Goal: Task Accomplishment & Management: Complete application form

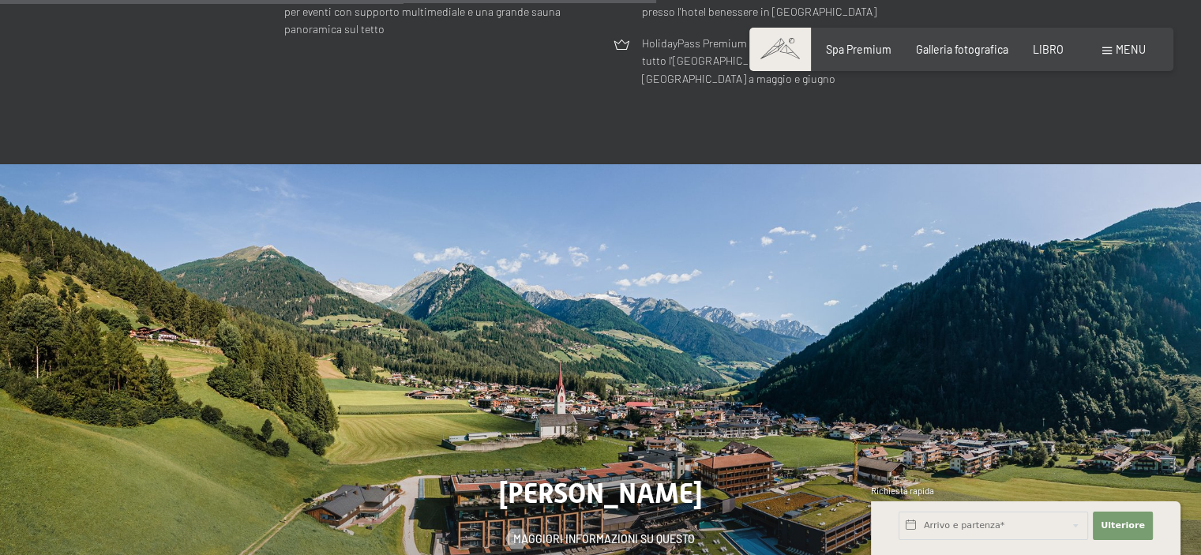
scroll to position [3709, 0]
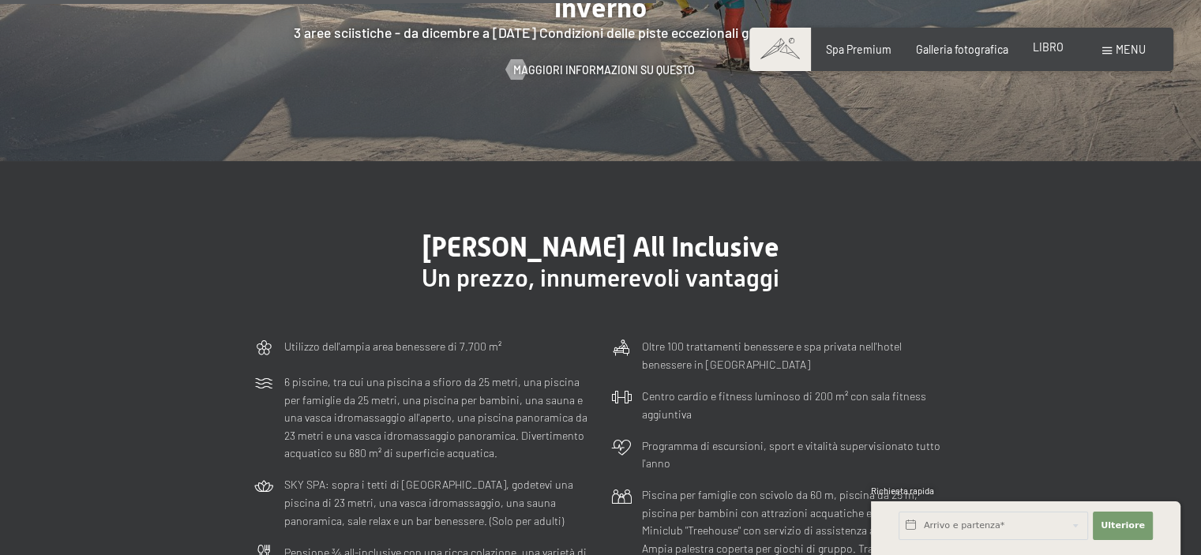
click at [1042, 46] on font "LIBRO" at bounding box center [1048, 46] width 31 height 13
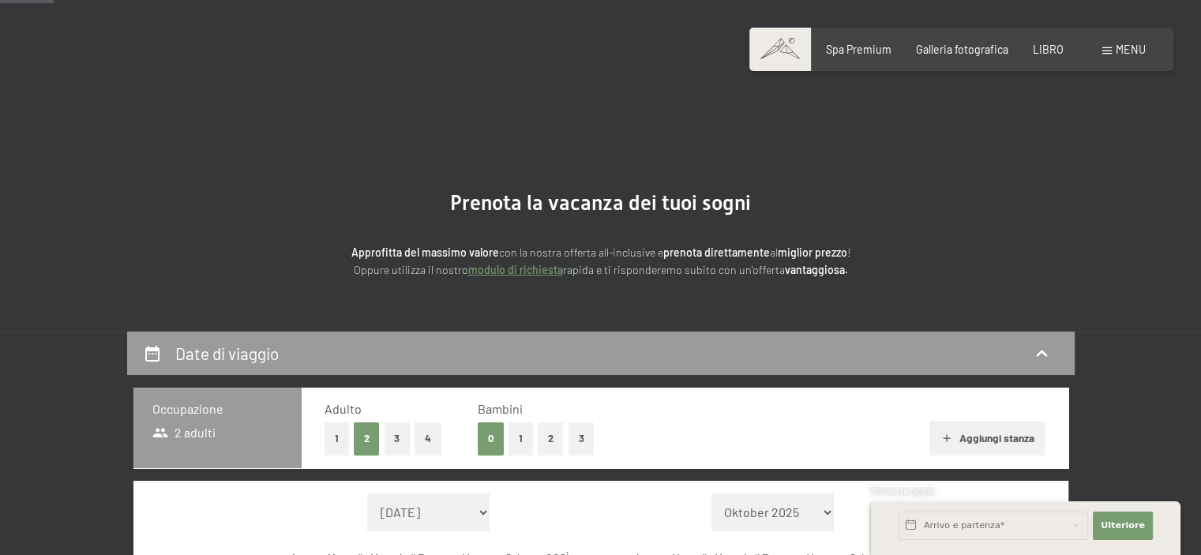
scroll to position [237, 0]
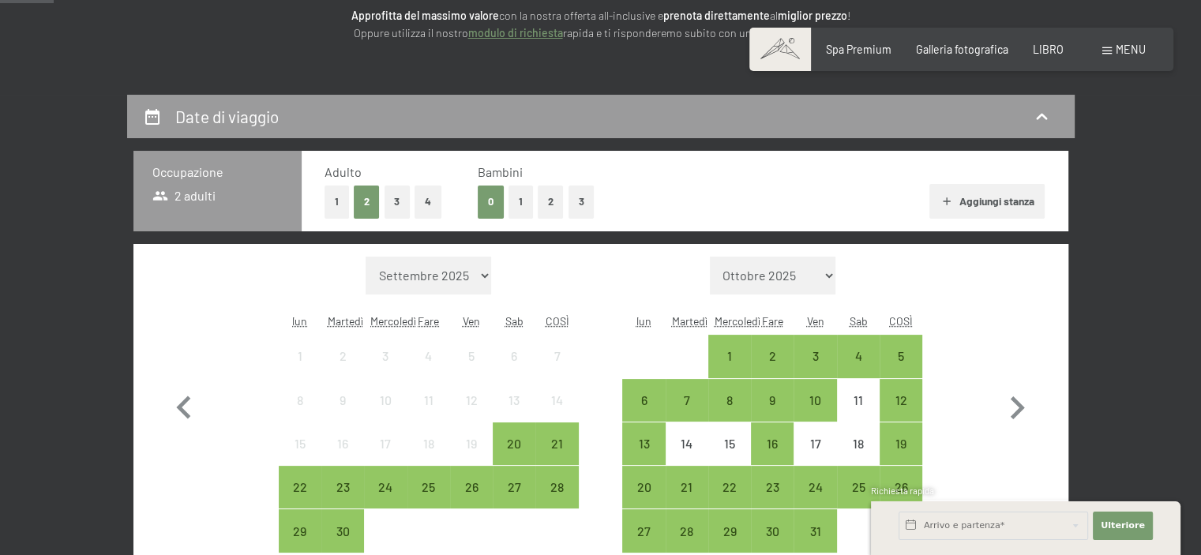
click at [1000, 199] on font "Aggiungi stanza" at bounding box center [996, 200] width 75 height 13
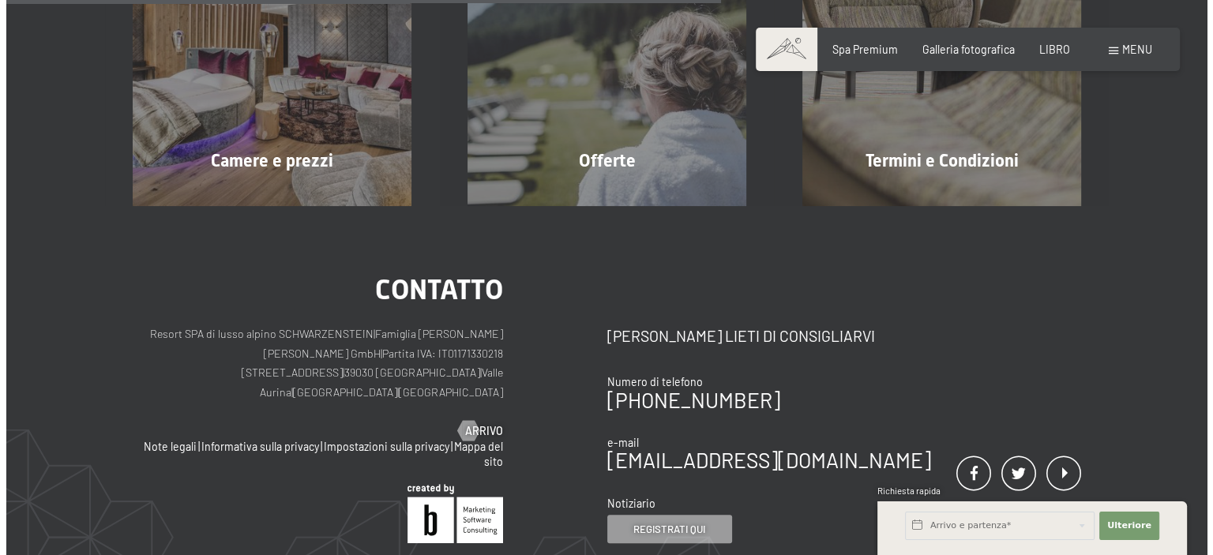
scroll to position [0, 0]
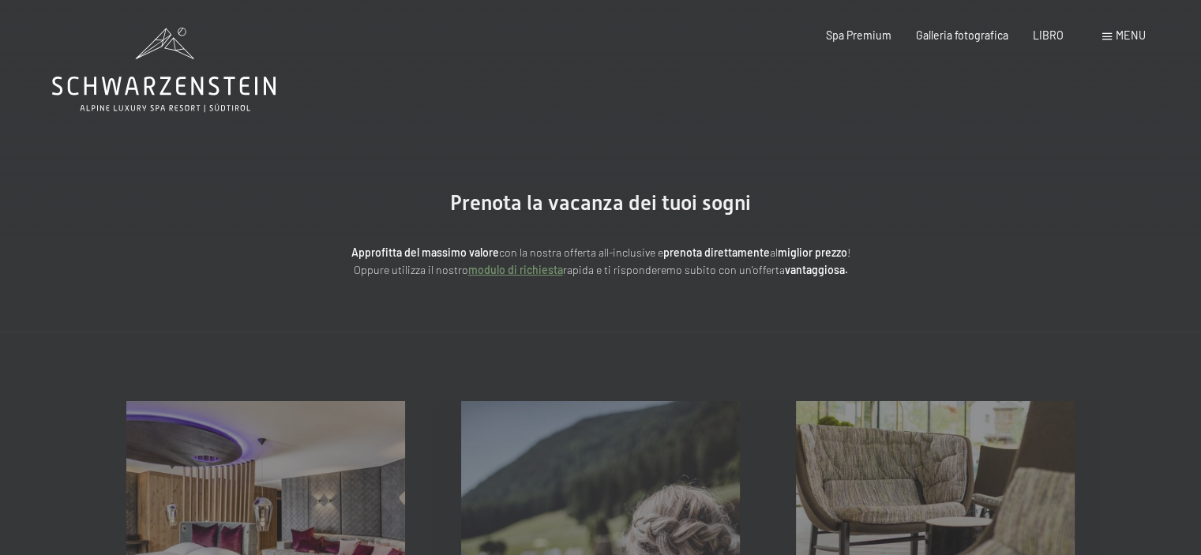
click at [1107, 32] on div "menu" at bounding box center [1123, 36] width 43 height 16
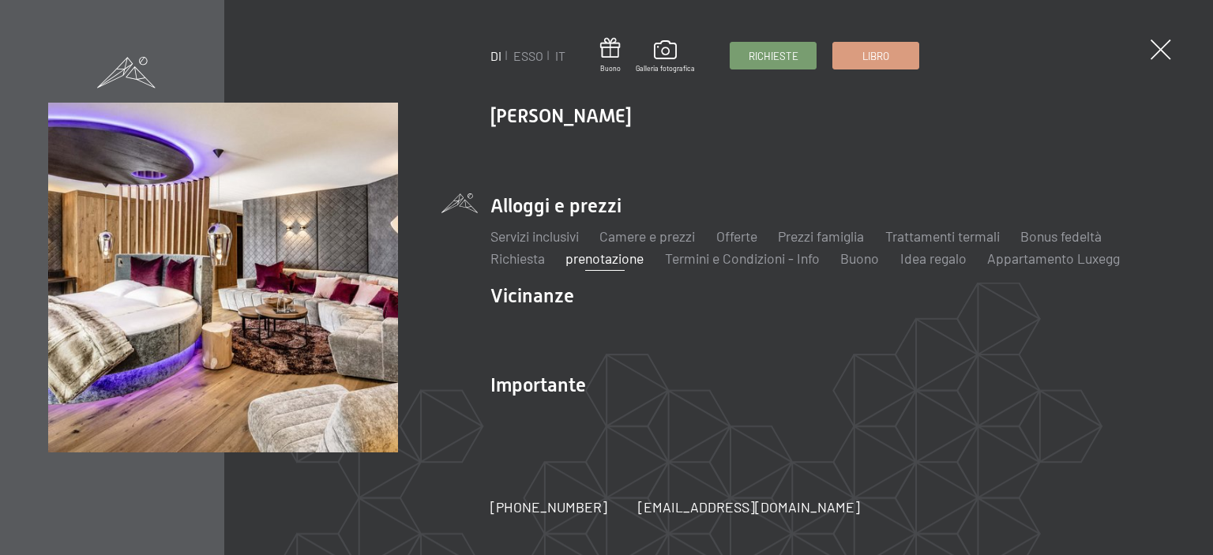
click at [613, 260] on font "prenotazione" at bounding box center [604, 258] width 78 height 17
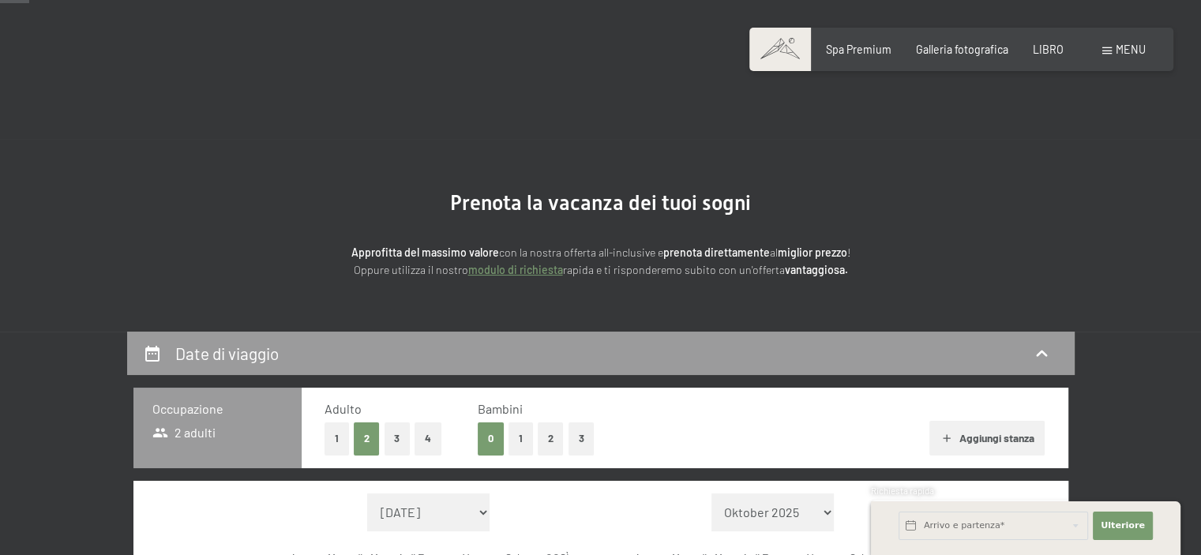
scroll to position [237, 0]
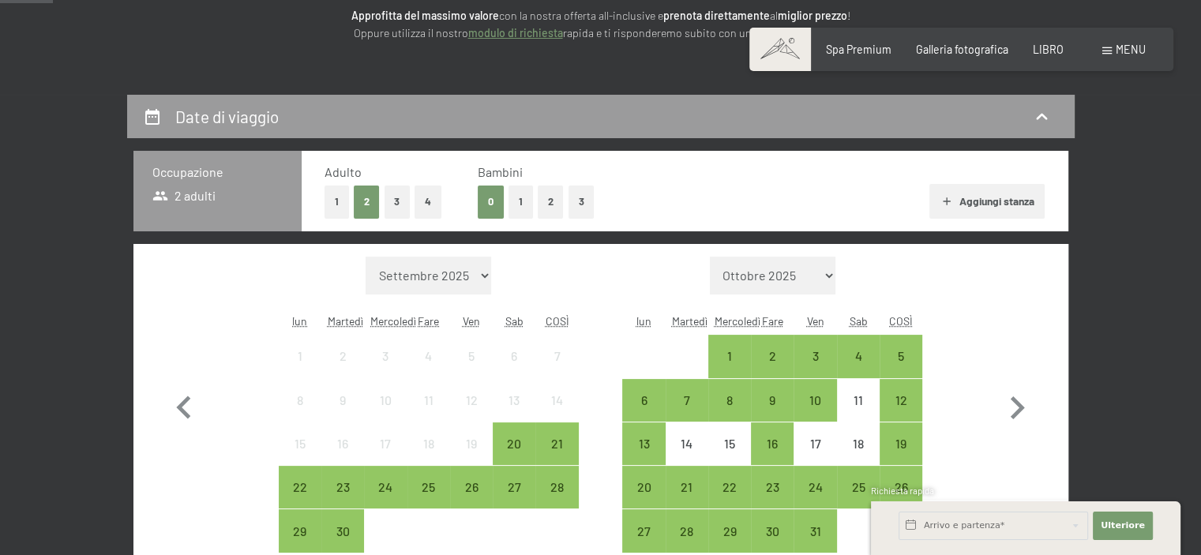
click at [963, 202] on font "Aggiungi stanza" at bounding box center [996, 200] width 75 height 13
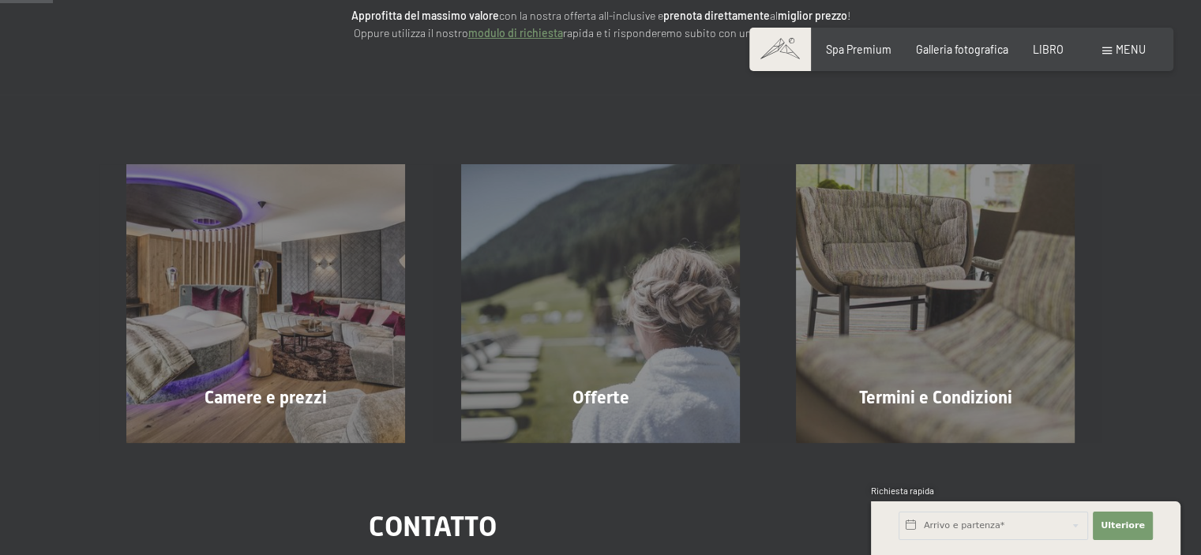
click at [1068, 47] on div "Spa Premium Galleria fotografica LIBRO" at bounding box center [932, 50] width 311 height 16
click at [1050, 48] on font "LIBRO" at bounding box center [1048, 46] width 31 height 13
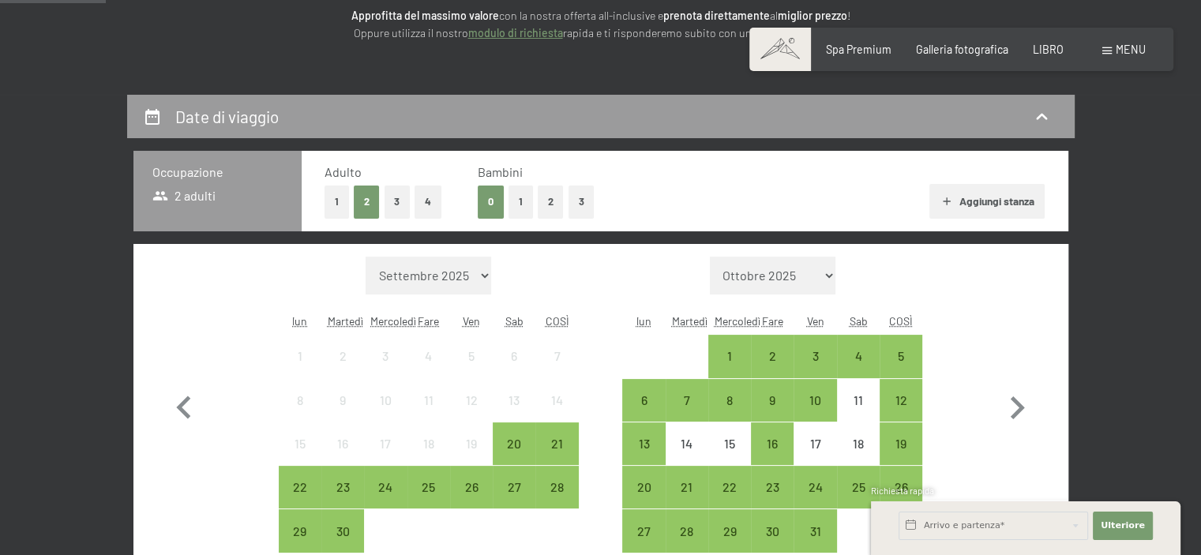
scroll to position [474, 0]
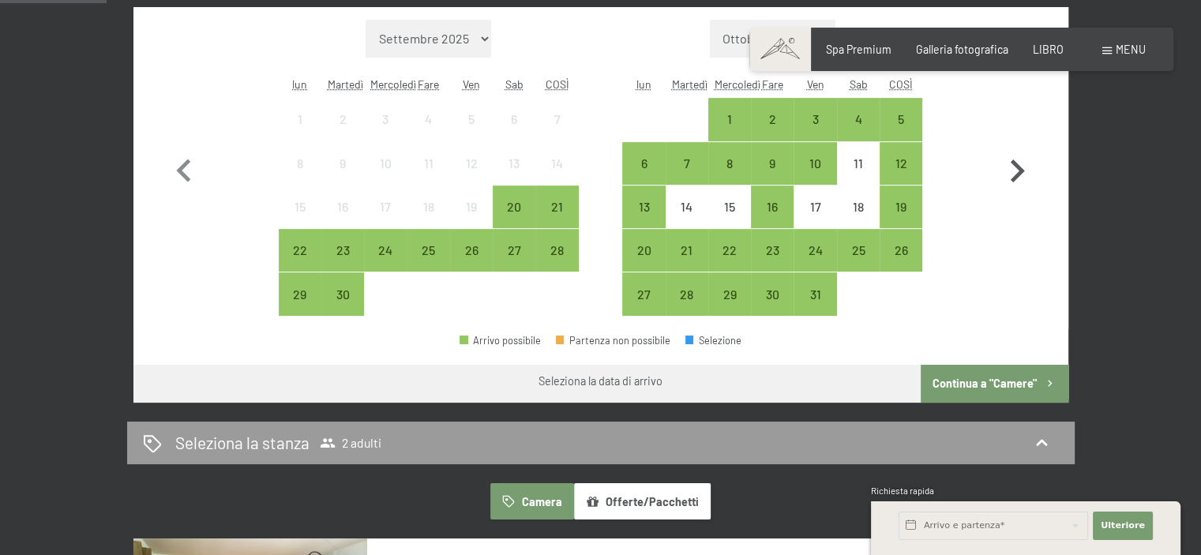
click at [1020, 176] on icon "button" at bounding box center [1017, 171] width 46 height 46
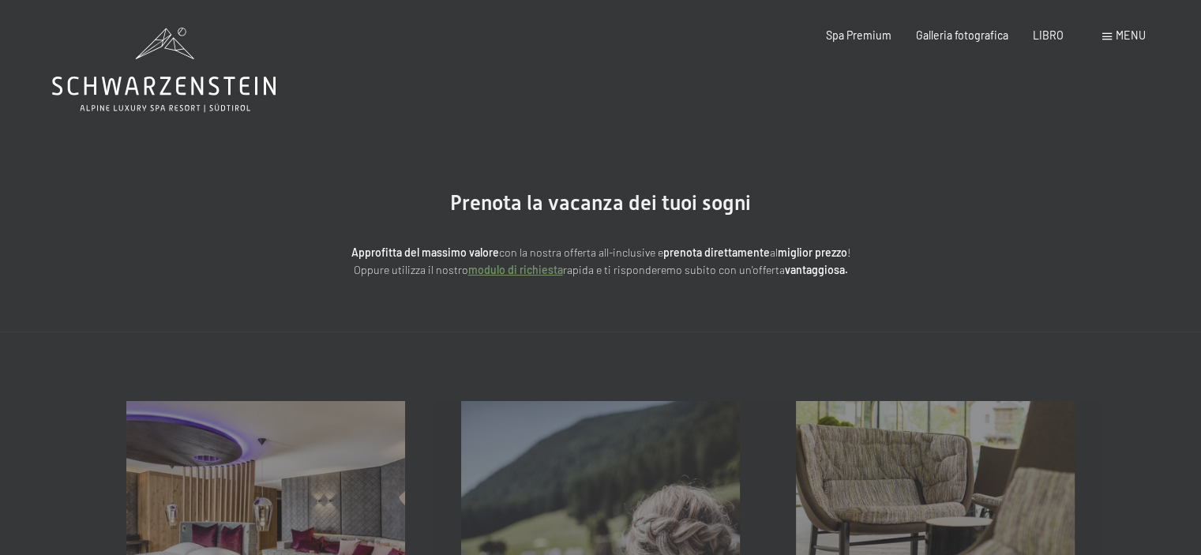
scroll to position [237, 0]
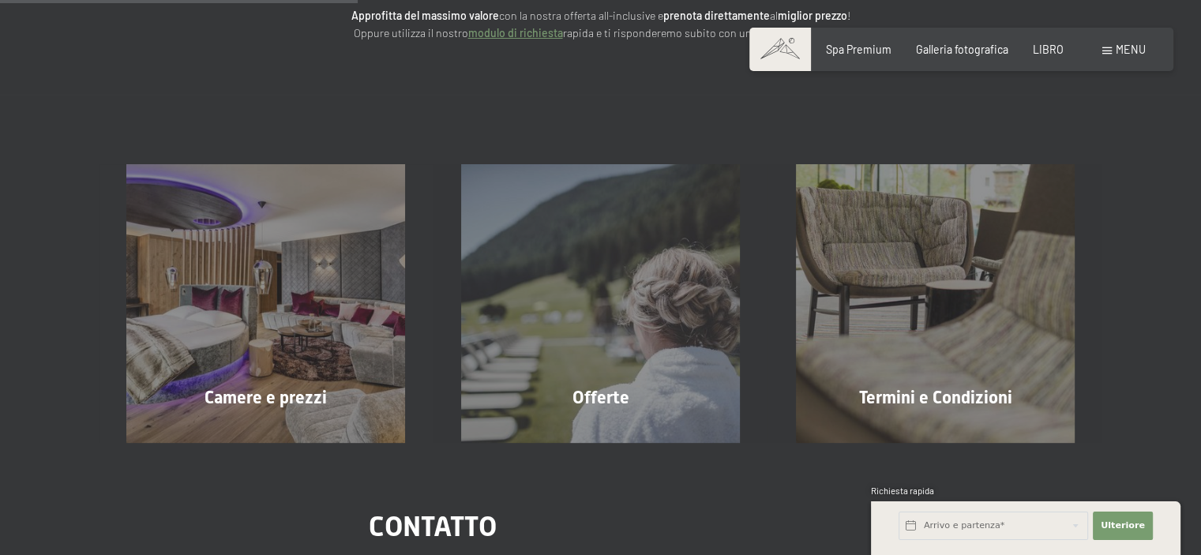
click at [546, 33] on font "modulo di richiesta" at bounding box center [515, 32] width 95 height 13
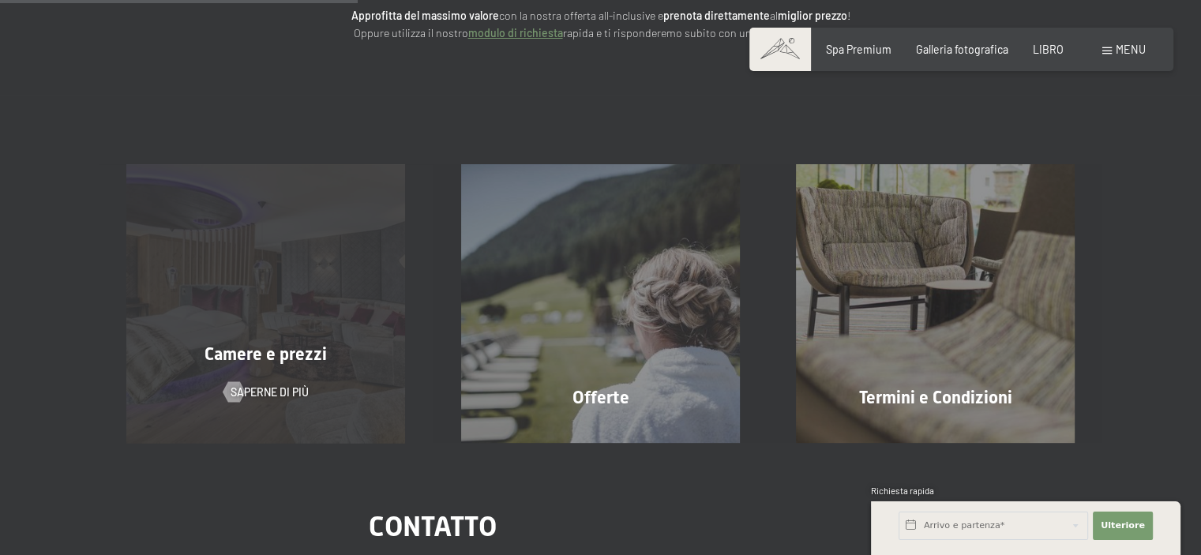
click at [207, 284] on div "Camere e prezzi Saperne di più" at bounding box center [266, 303] width 335 height 279
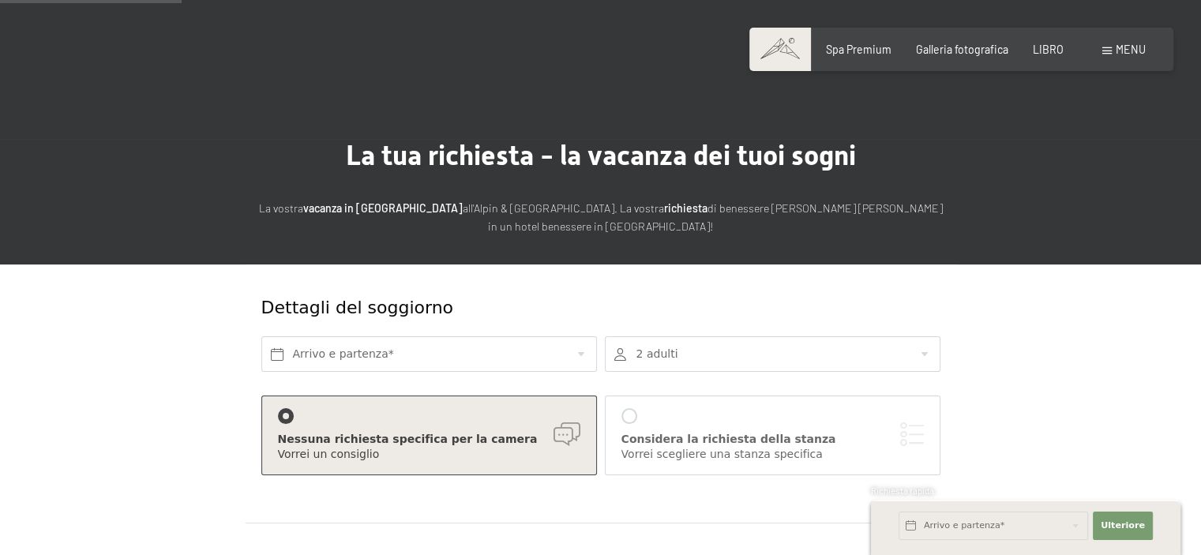
scroll to position [237, 0]
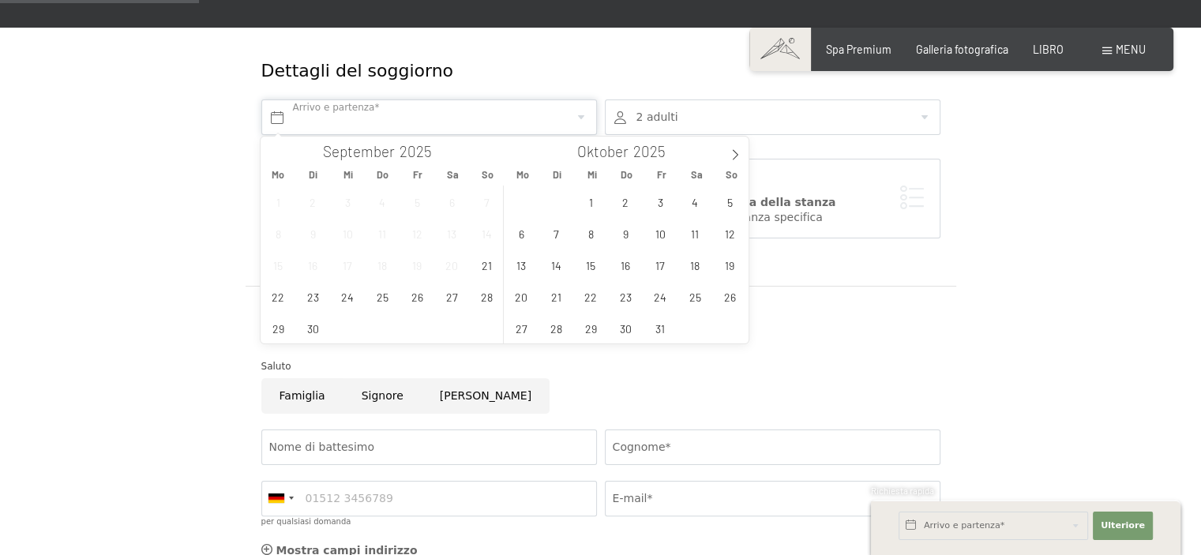
click at [736, 152] on icon at bounding box center [735, 154] width 11 height 11
type input "2026"
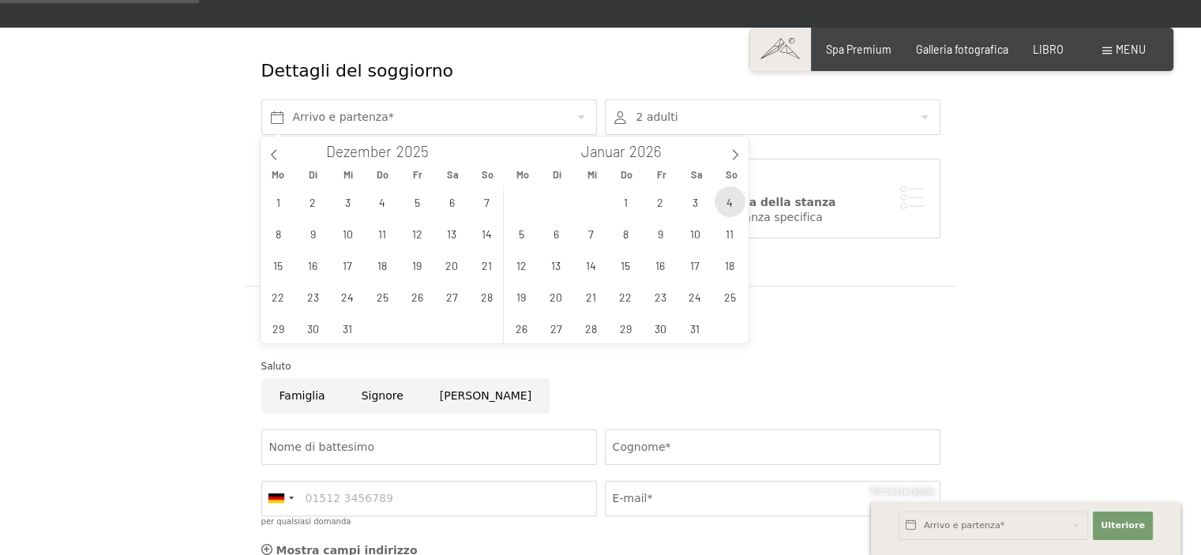
click at [734, 208] on span "4" at bounding box center [730, 201] width 31 height 31
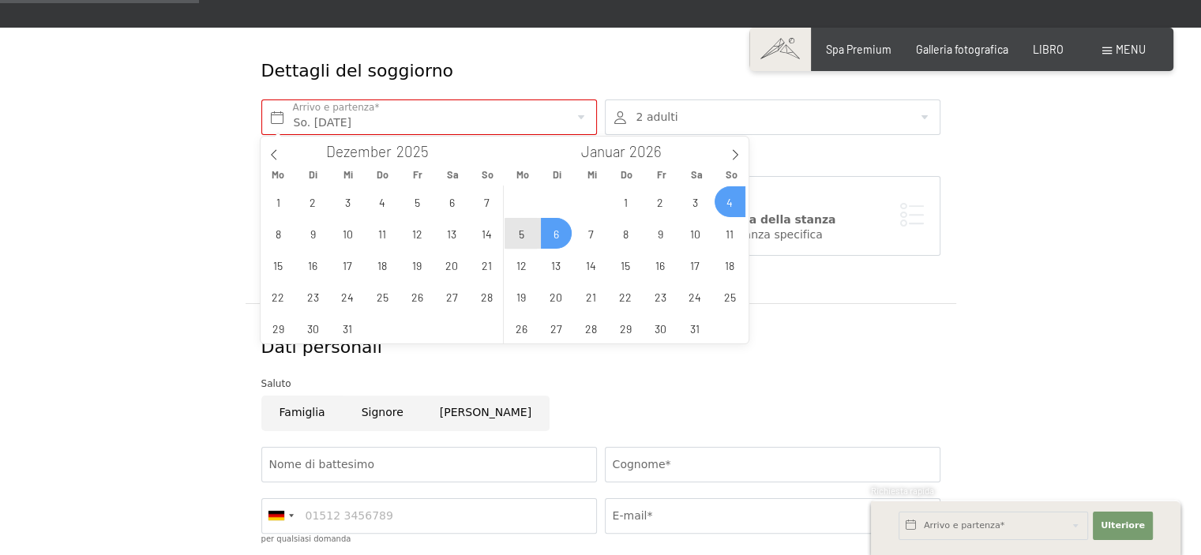
click at [550, 231] on span "6" at bounding box center [556, 233] width 31 height 31
type input "So. 04.01.2026 - Di. 06.01.2026"
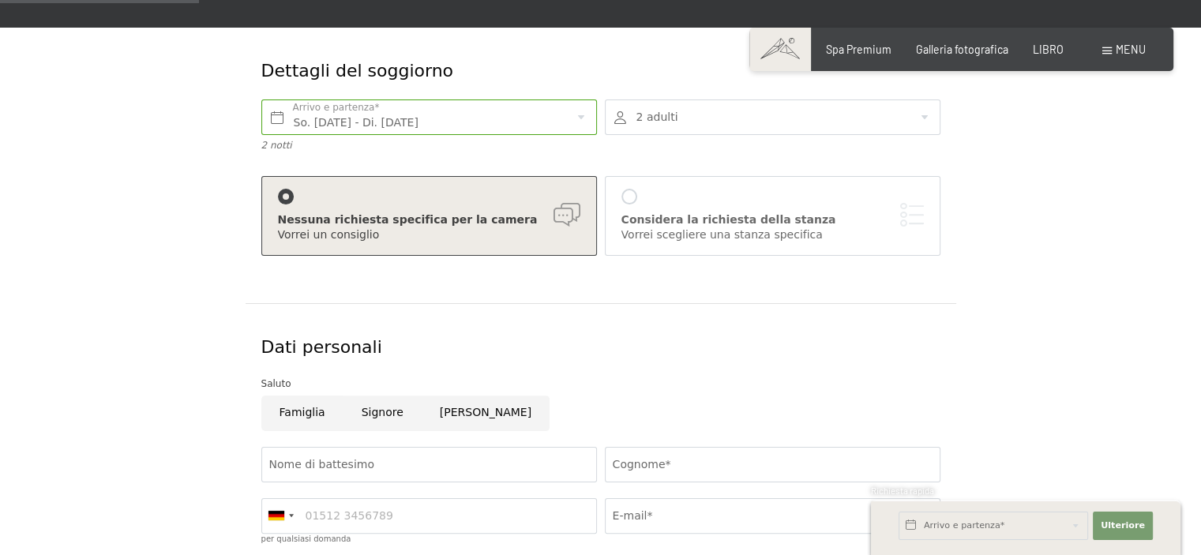
click at [918, 115] on div at bounding box center [773, 117] width 336 height 36
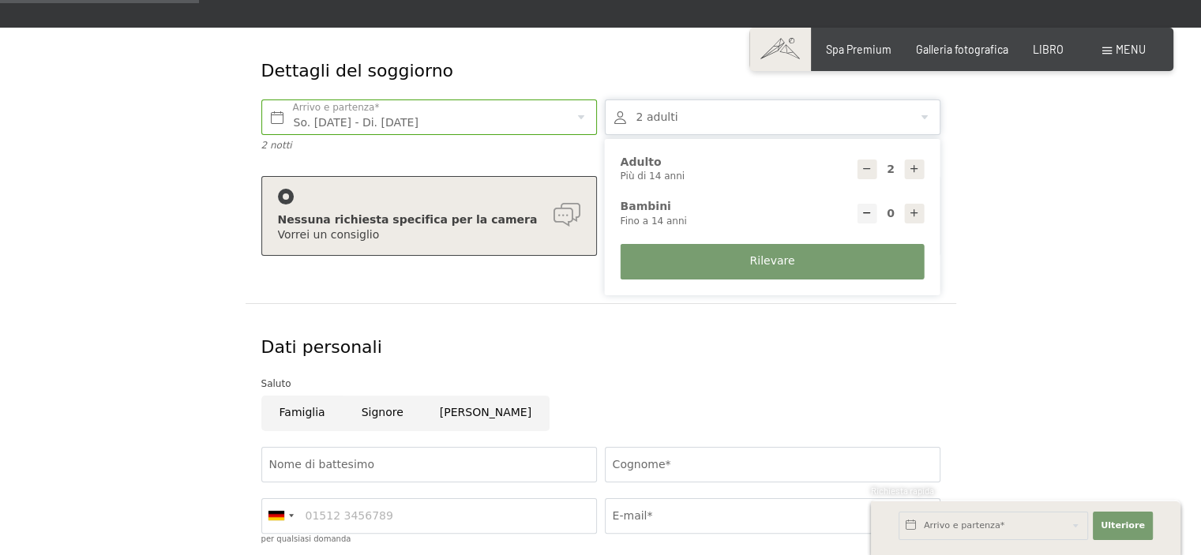
click at [918, 115] on div at bounding box center [773, 117] width 336 height 36
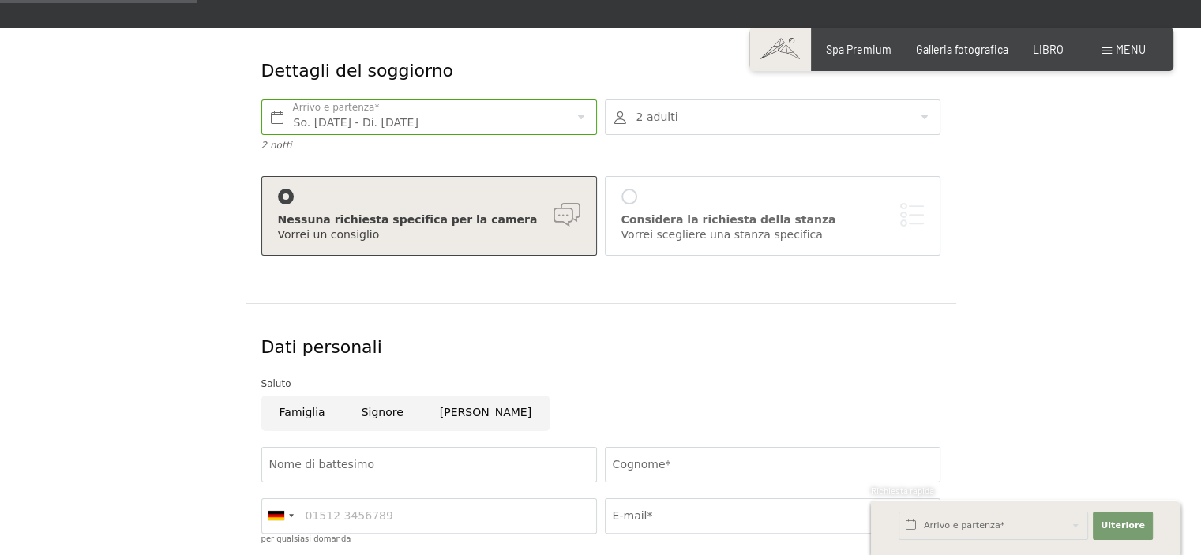
click at [922, 124] on div at bounding box center [773, 117] width 336 height 36
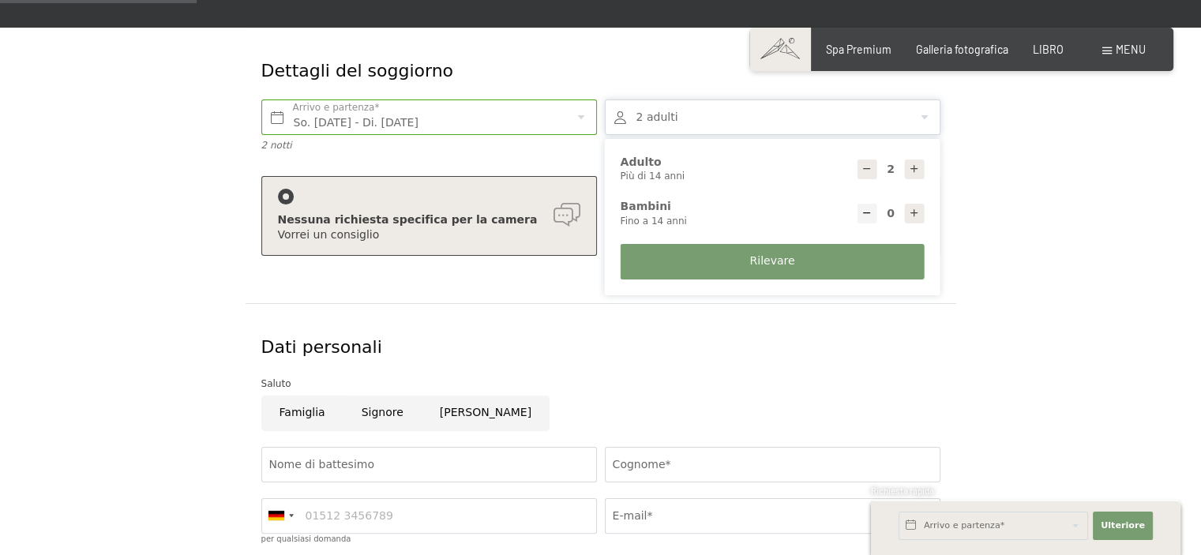
click at [919, 170] on icon at bounding box center [914, 168] width 11 height 11
click at [912, 173] on icon at bounding box center [914, 168] width 11 height 11
type input "4"
click at [793, 265] on button "Rilevare" at bounding box center [773, 262] width 304 height 36
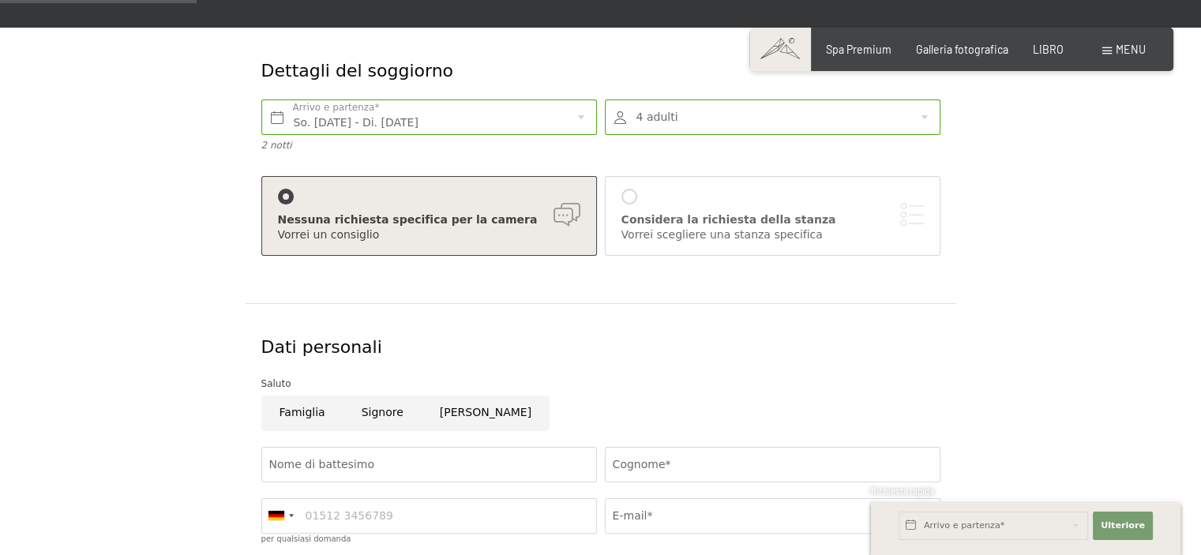
click at [645, 217] on font "Considera la richiesta della stanza" at bounding box center [728, 219] width 215 height 13
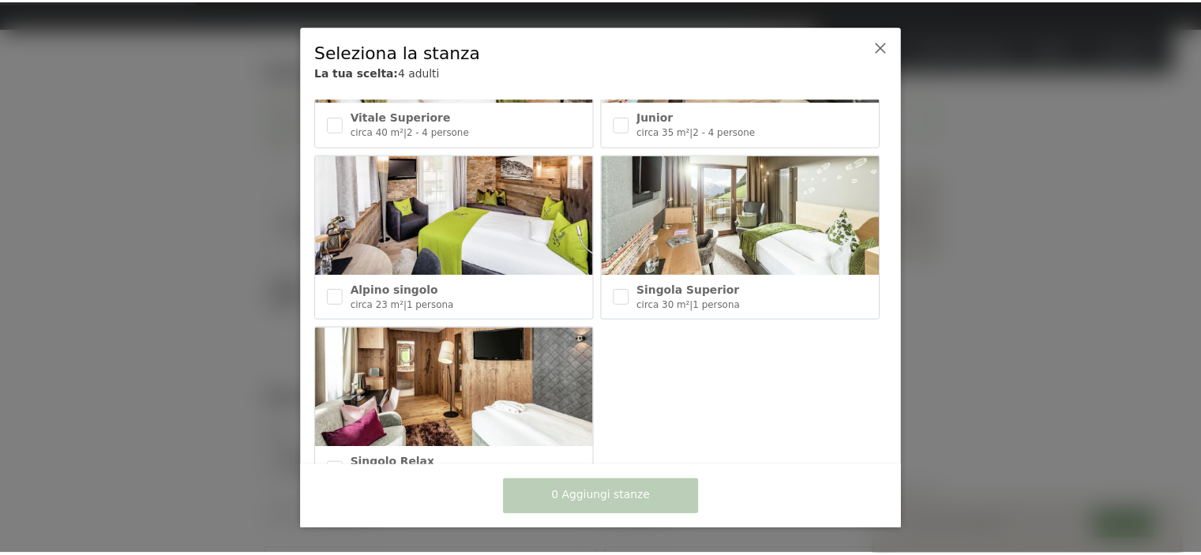
scroll to position [875, 0]
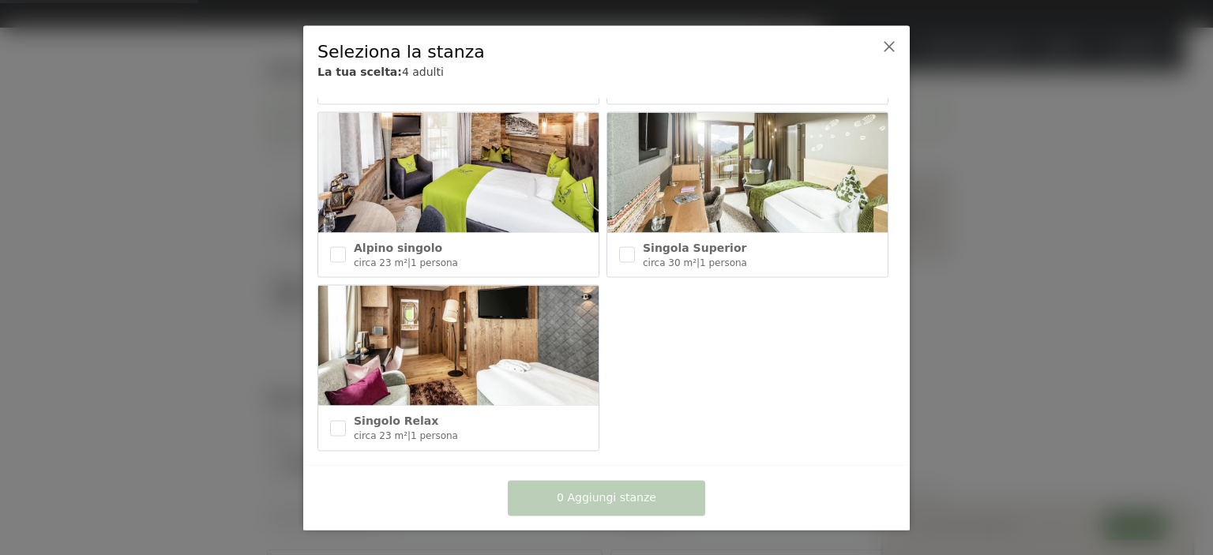
click at [892, 46] on icon at bounding box center [889, 45] width 13 height 13
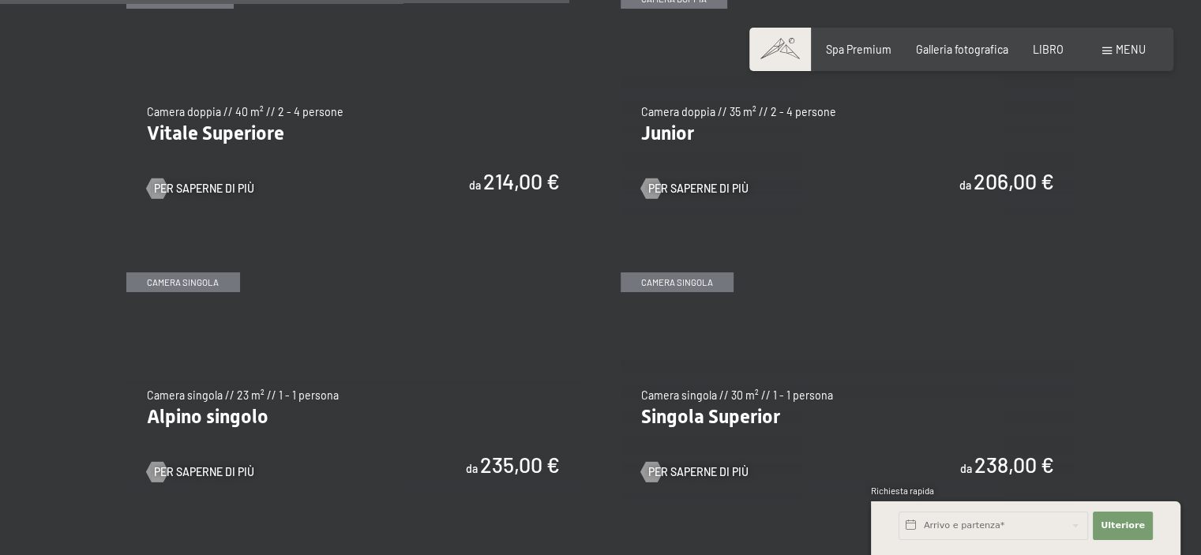
scroll to position [1895, 0]
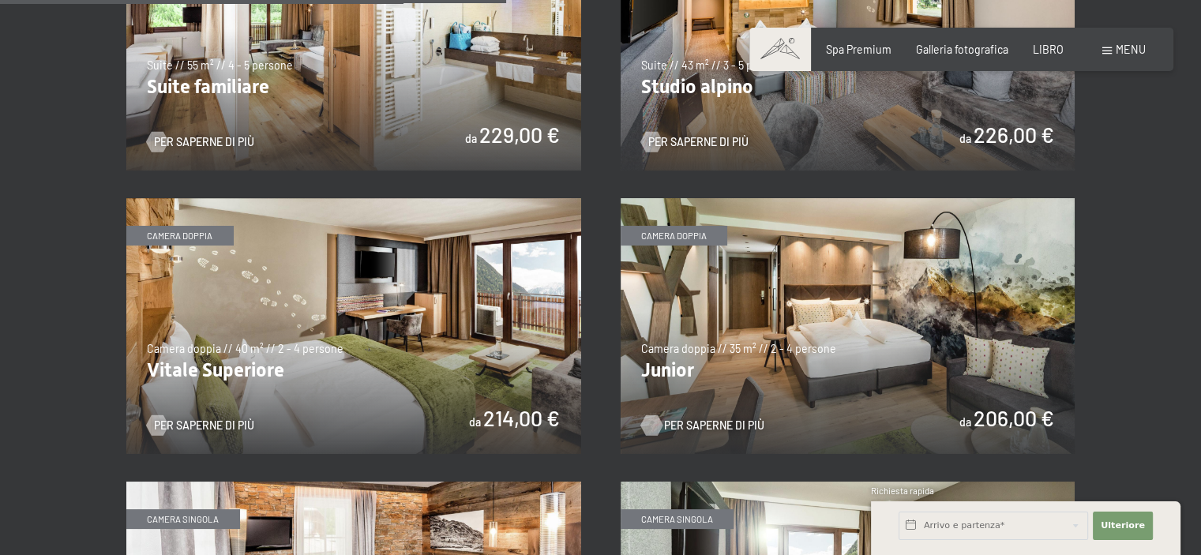
click at [688, 418] on font "Per saperne di più" at bounding box center [714, 424] width 100 height 13
click at [497, 133] on img at bounding box center [353, 43] width 455 height 256
click at [202, 338] on img at bounding box center [353, 326] width 455 height 256
click at [657, 415] on div at bounding box center [651, 425] width 12 height 21
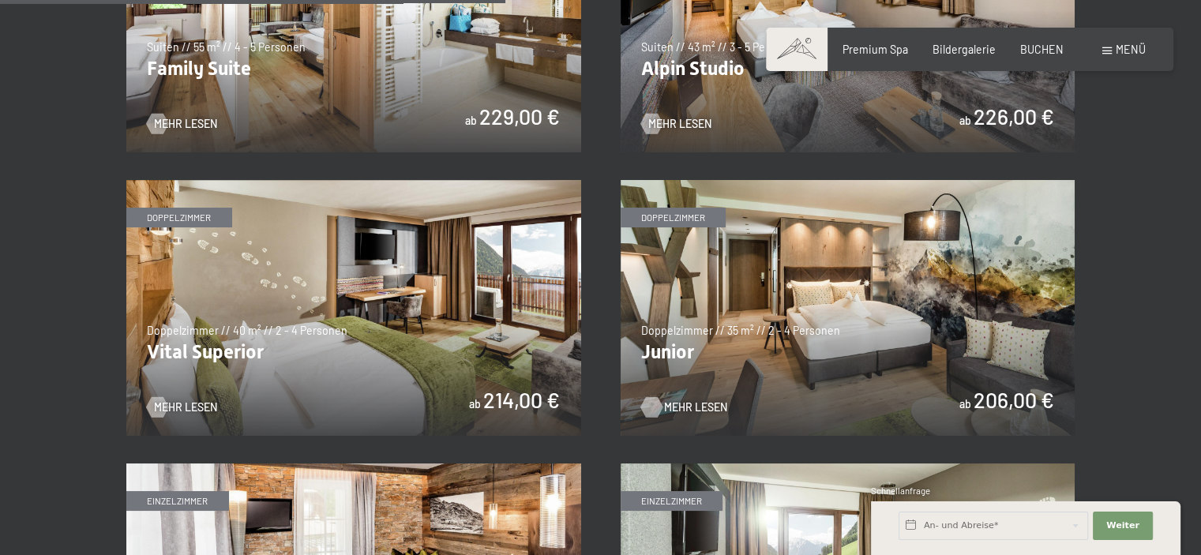
click at [218, 339] on img at bounding box center [353, 308] width 455 height 256
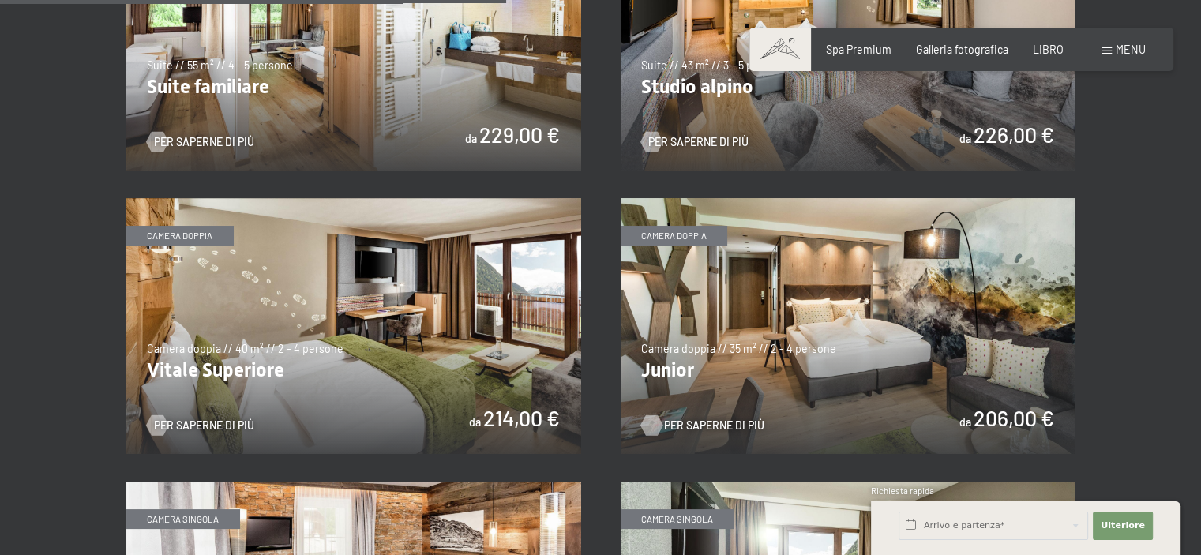
scroll to position [1658, 0]
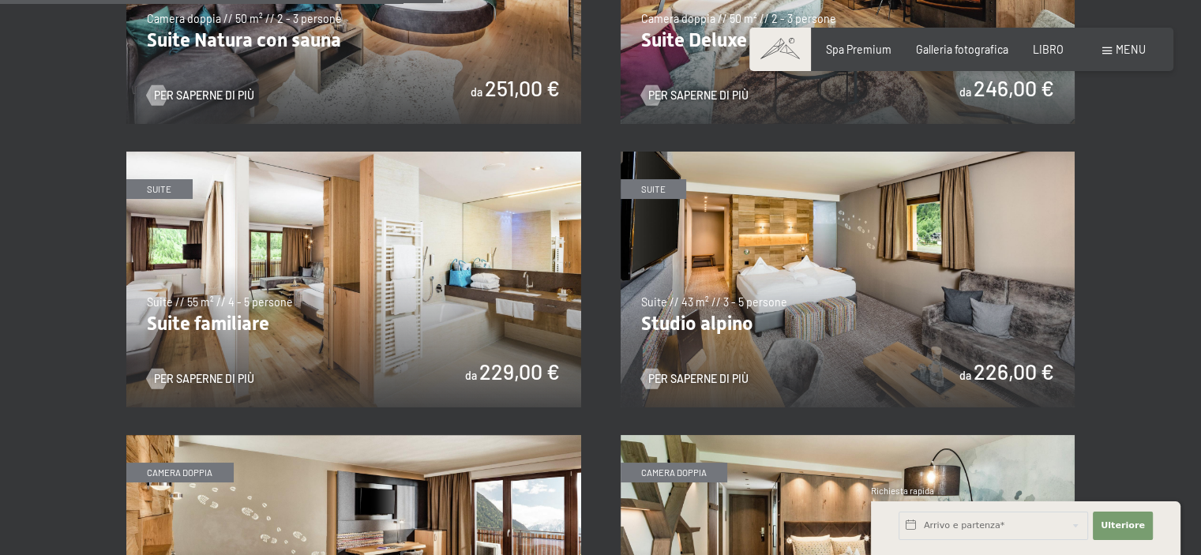
click at [1024, 336] on img at bounding box center [848, 280] width 455 height 256
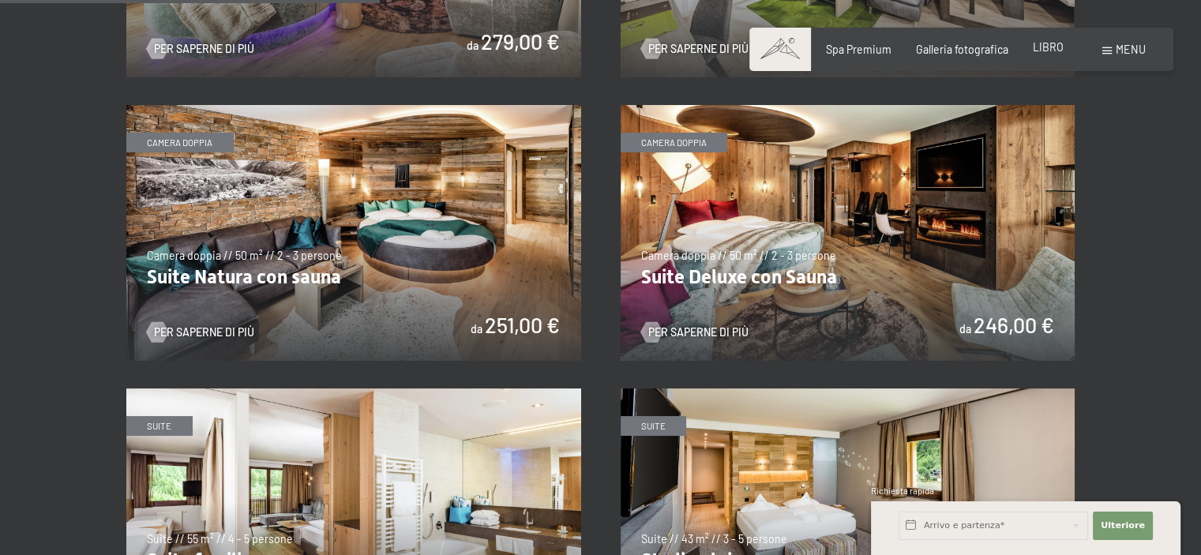
click at [1056, 53] on font "LIBRO" at bounding box center [1048, 46] width 31 height 13
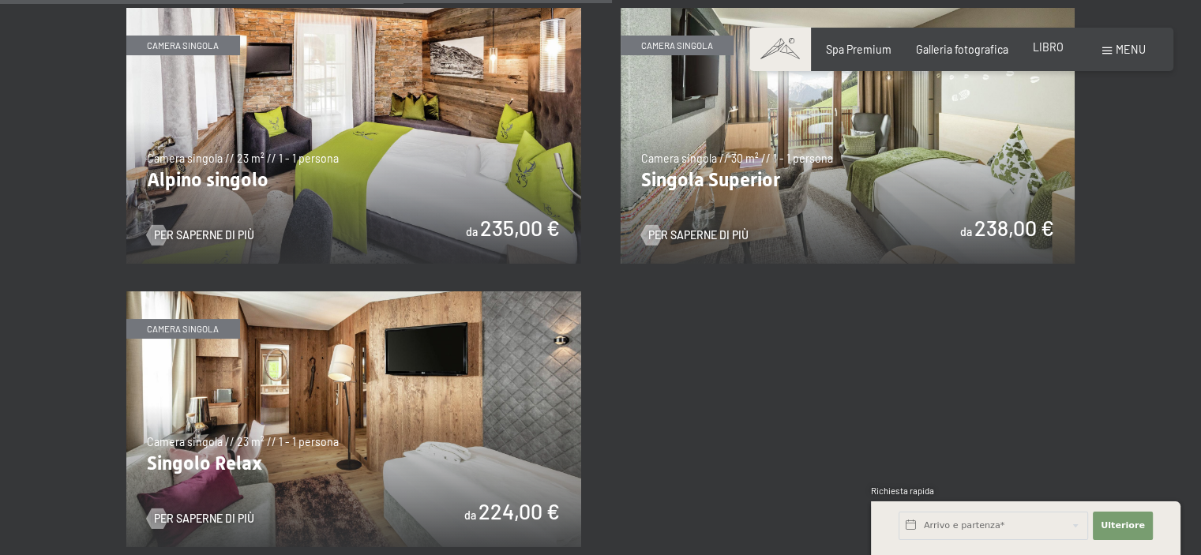
scroll to position [2132, 0]
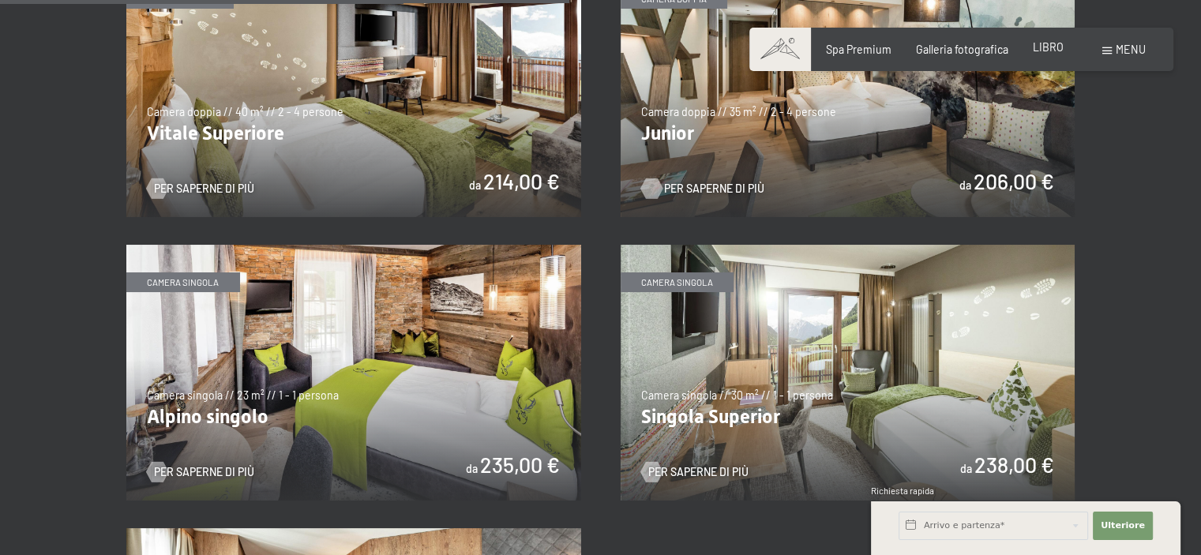
click at [645, 122] on img at bounding box center [848, 89] width 455 height 256
click at [368, 155] on img at bounding box center [353, 89] width 455 height 256
click at [696, 128] on img at bounding box center [848, 89] width 455 height 256
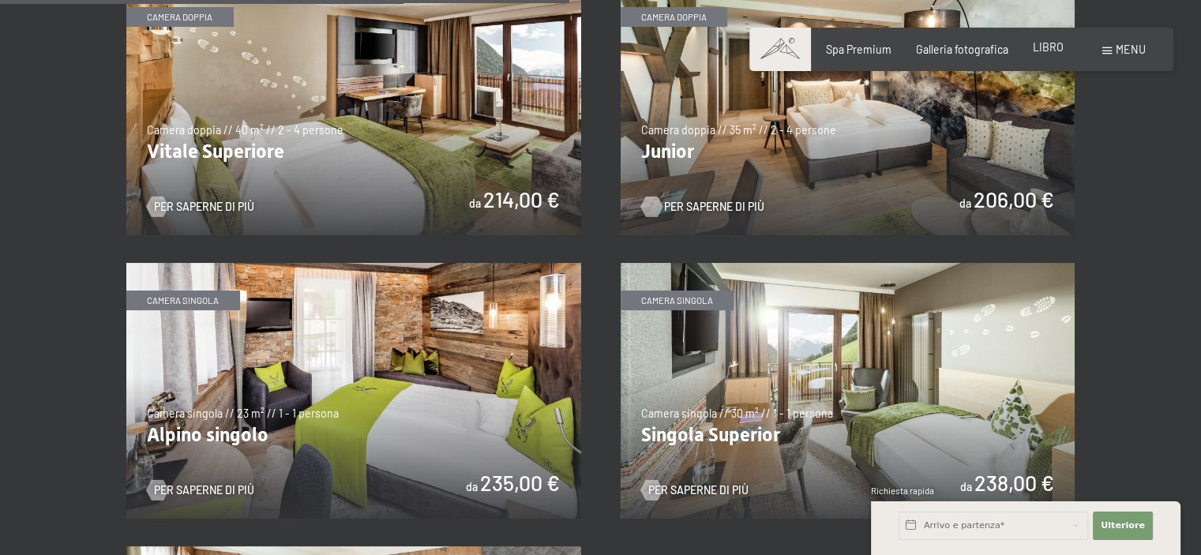
click at [710, 137] on img at bounding box center [848, 107] width 455 height 256
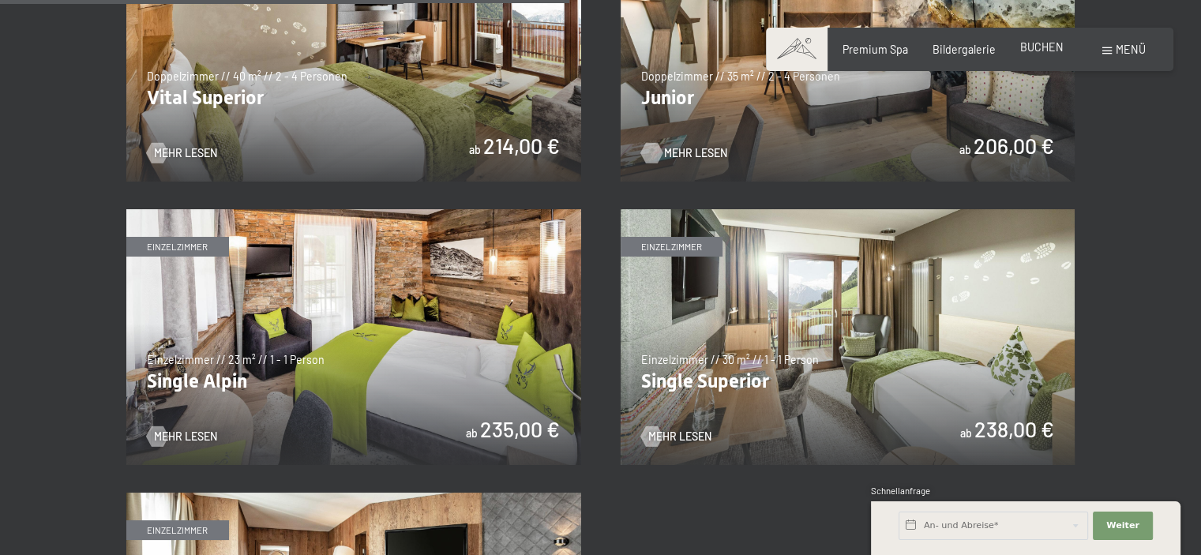
scroll to position [2114, 0]
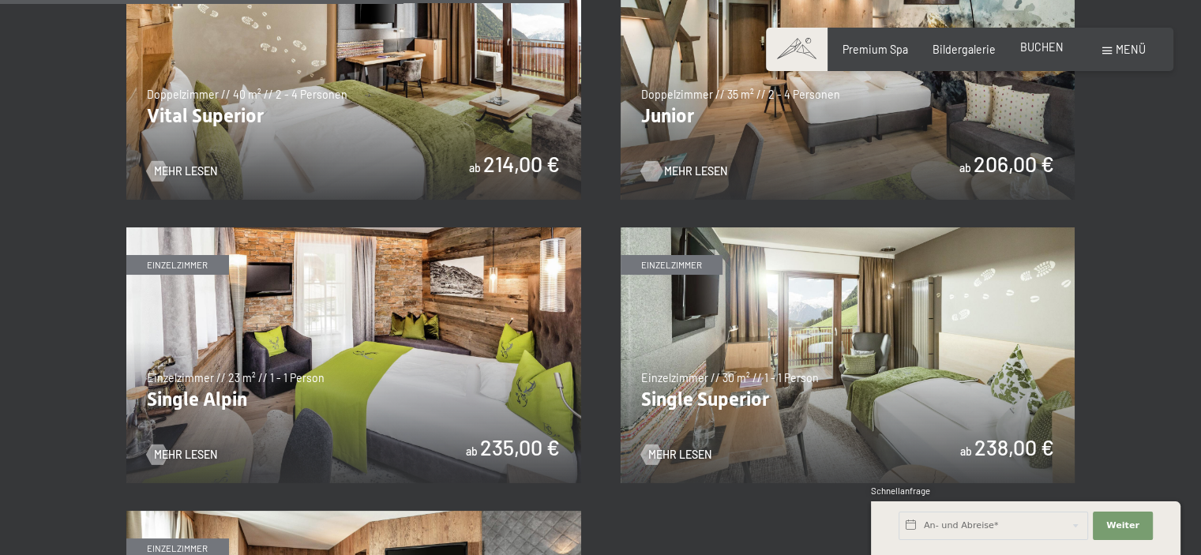
click at [409, 135] on img at bounding box center [353, 72] width 455 height 256
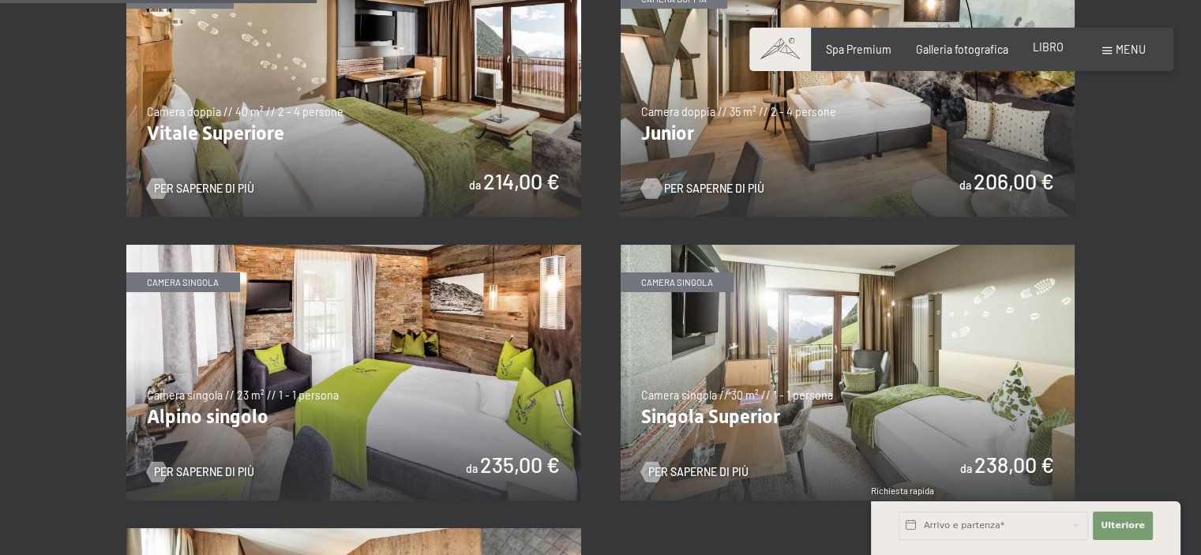
scroll to position [1184, 0]
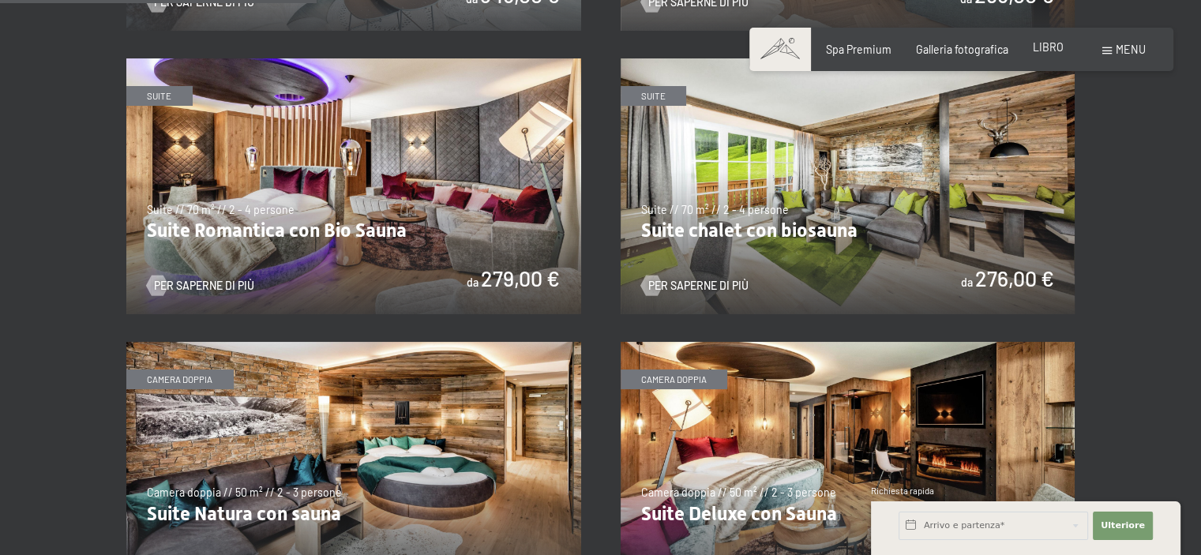
click at [1038, 51] on font "LIBRO" at bounding box center [1048, 46] width 31 height 13
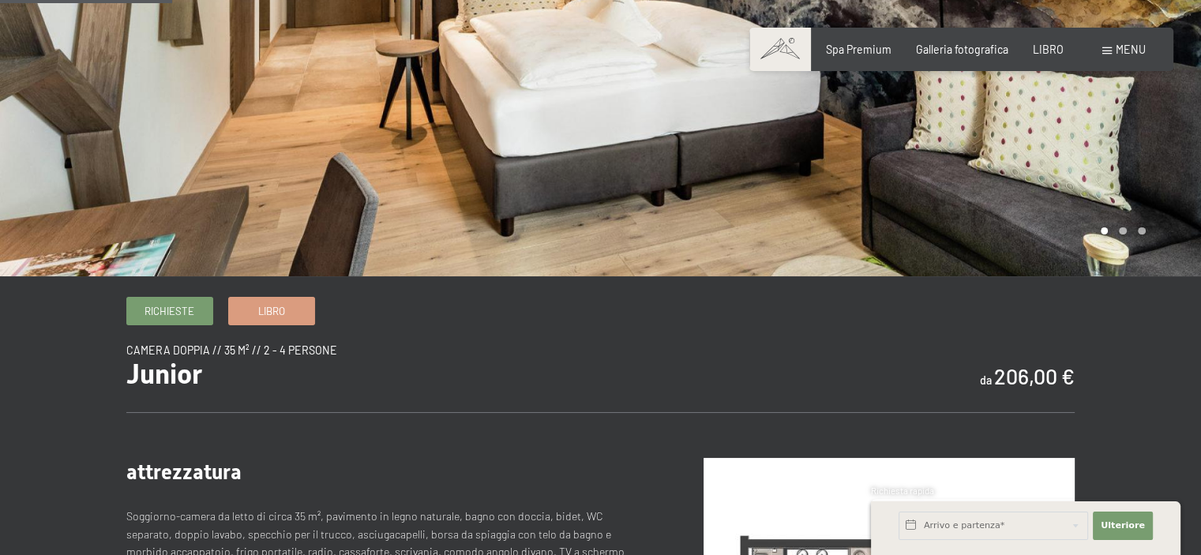
scroll to position [474, 0]
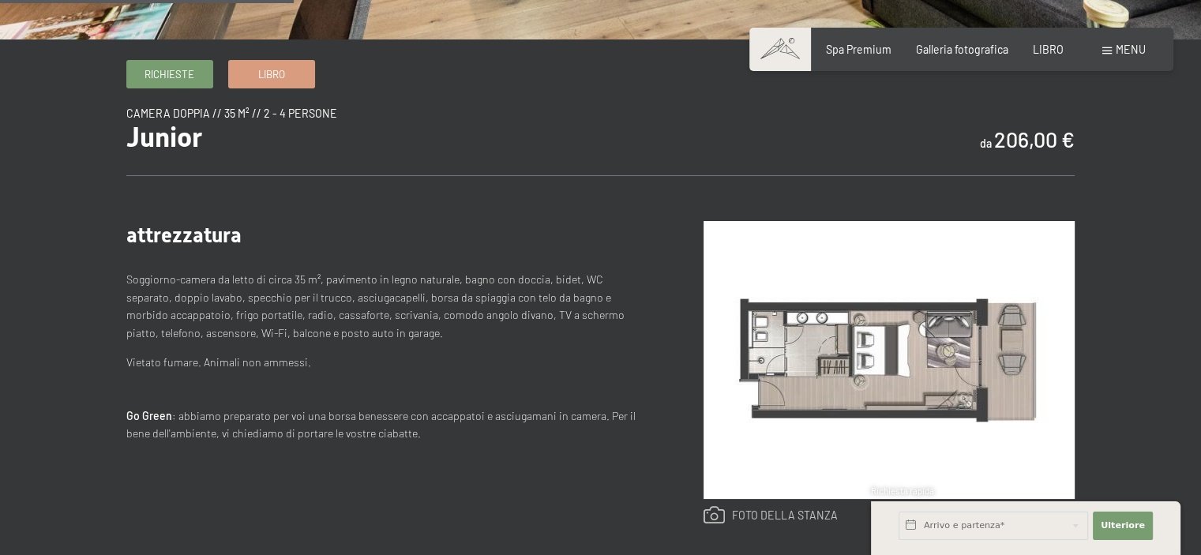
click at [729, 511] on link at bounding box center [771, 515] width 134 height 19
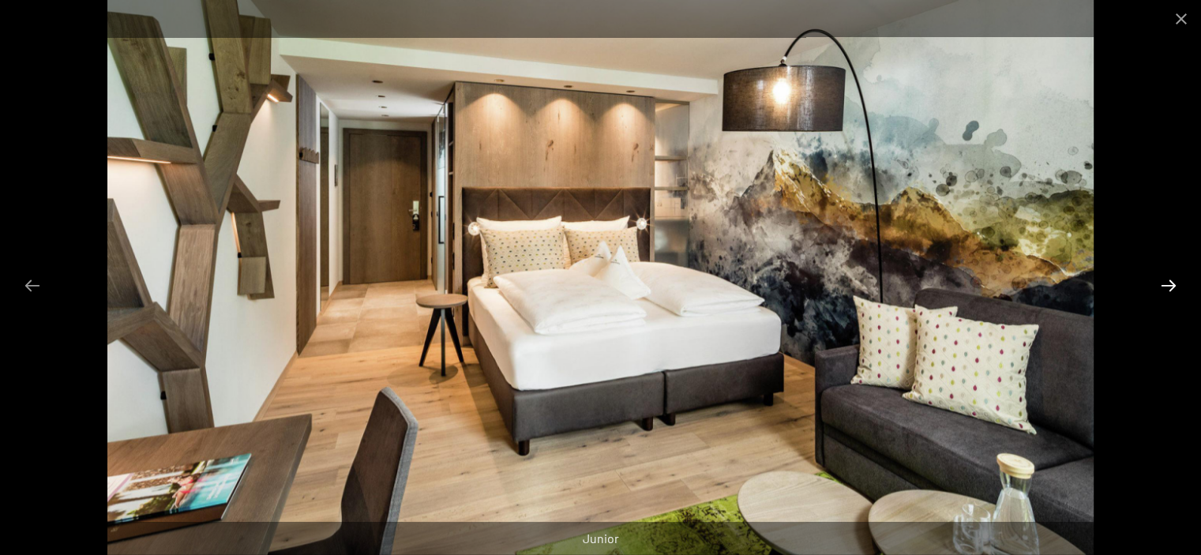
click at [1168, 284] on button "Diapositiva successiva" at bounding box center [1168, 285] width 33 height 31
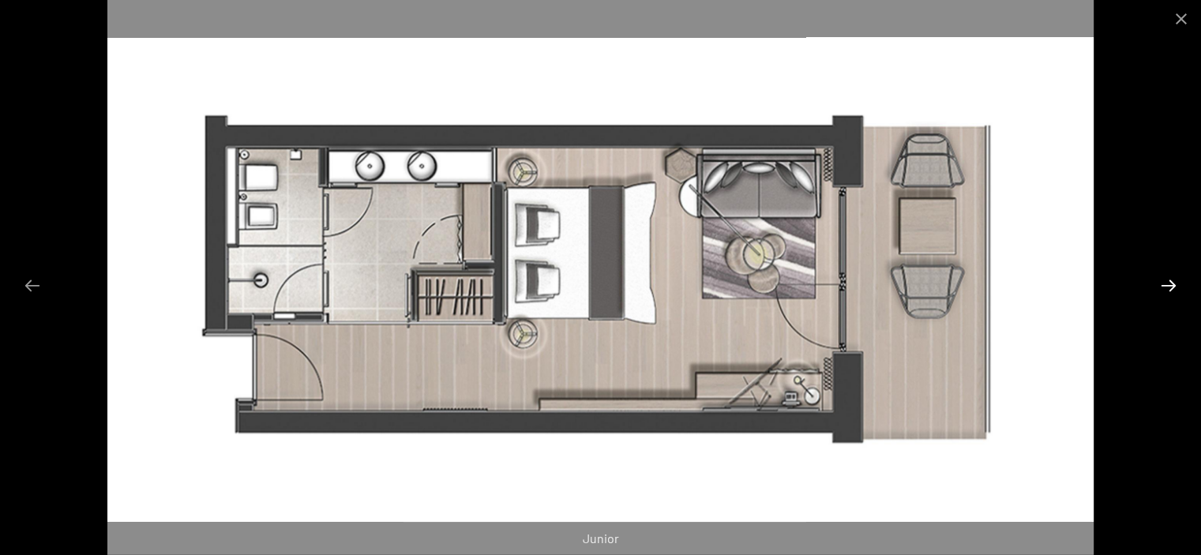
click at [1166, 284] on button "Diapositiva successiva" at bounding box center [1168, 285] width 33 height 31
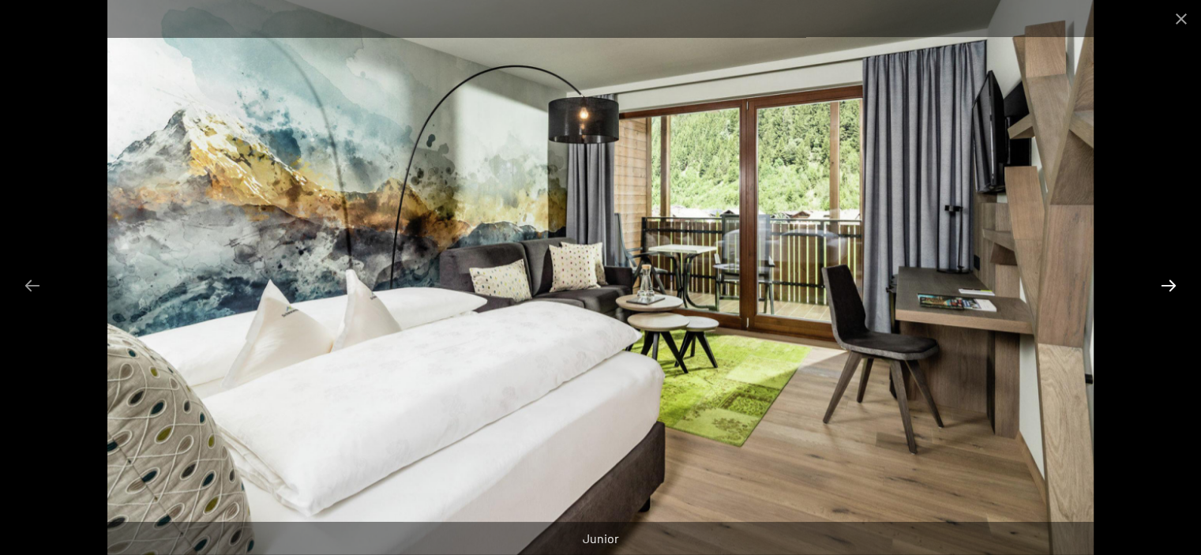
click at [1166, 284] on button "Diapositiva successiva" at bounding box center [1168, 285] width 33 height 31
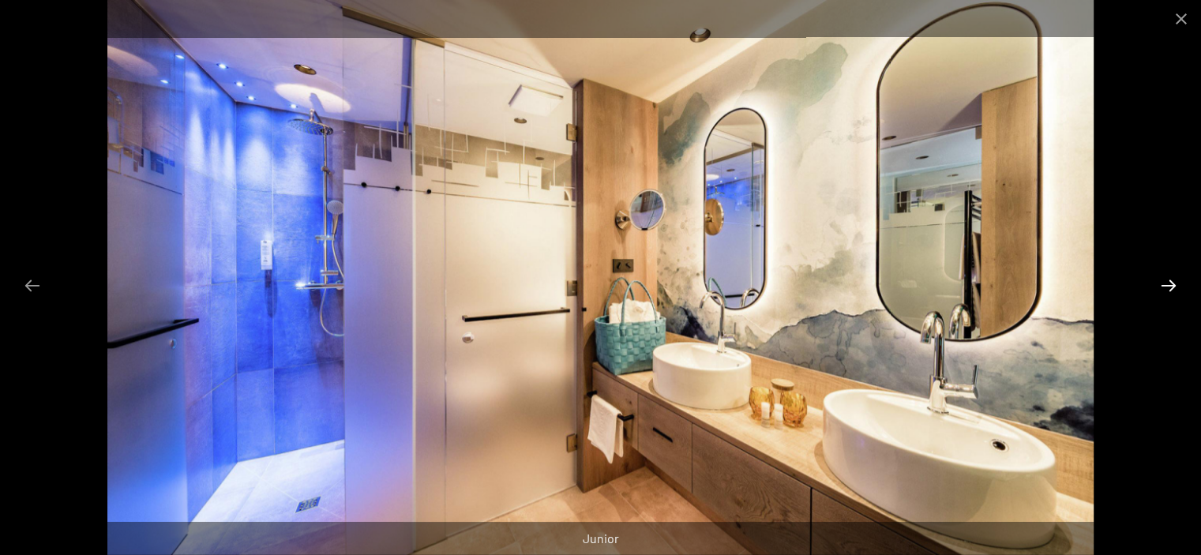
click at [1166, 284] on button "Diapositiva successiva" at bounding box center [1168, 285] width 33 height 31
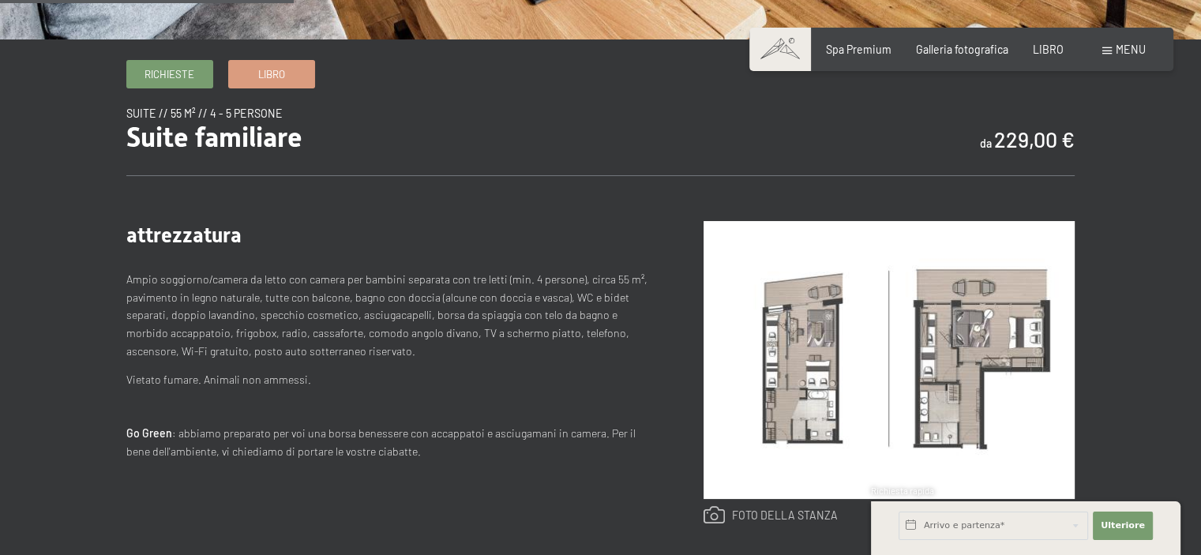
click at [747, 509] on link at bounding box center [771, 515] width 134 height 19
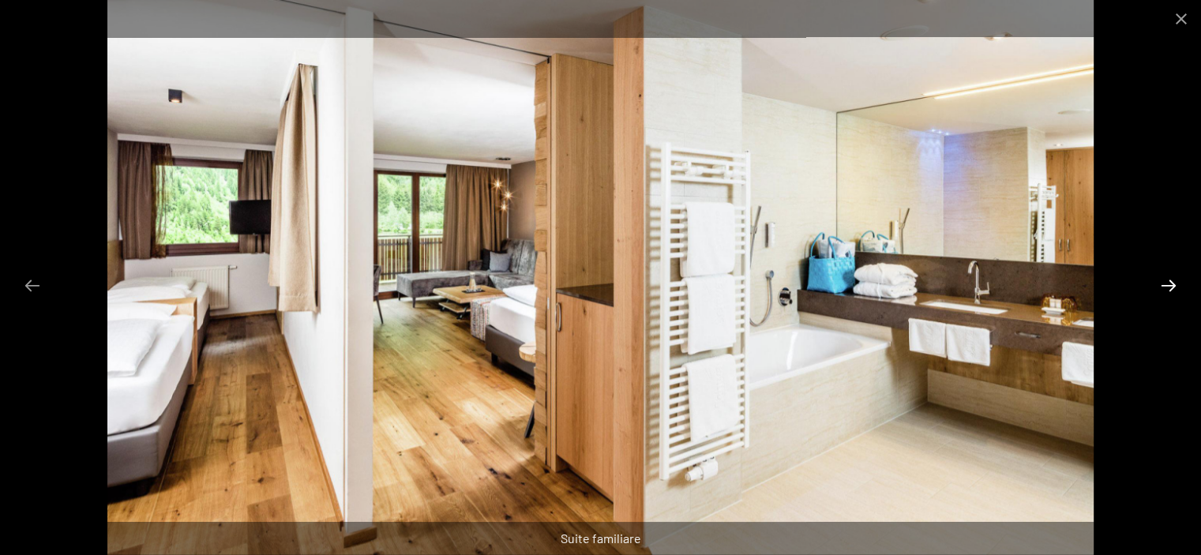
click at [1161, 277] on button "Diapositiva successiva" at bounding box center [1168, 285] width 33 height 31
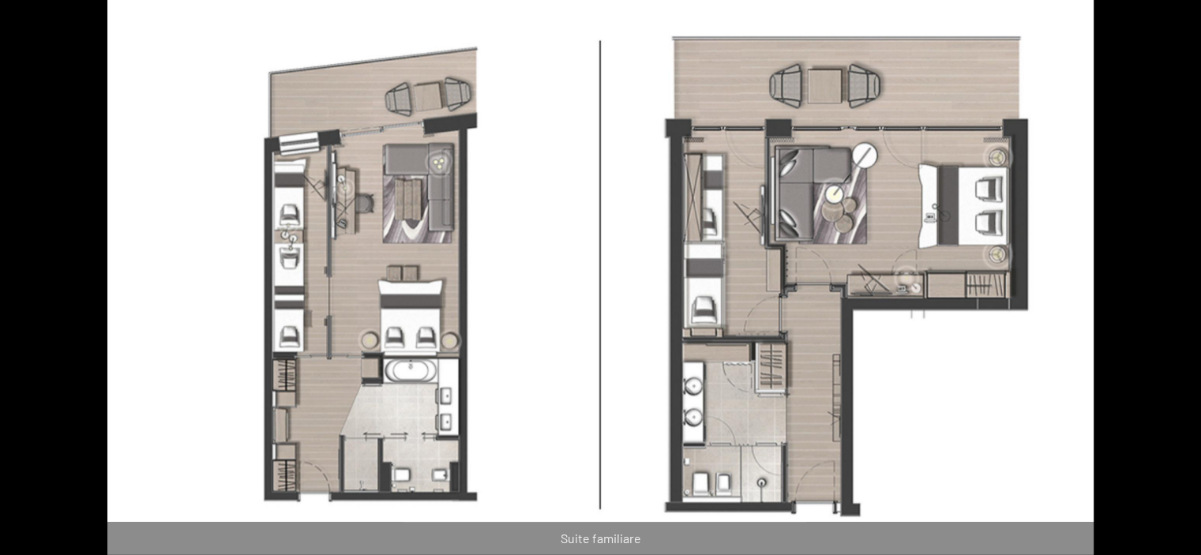
click at [1161, 277] on button "Diapositiva successiva" at bounding box center [1176, 285] width 33 height 31
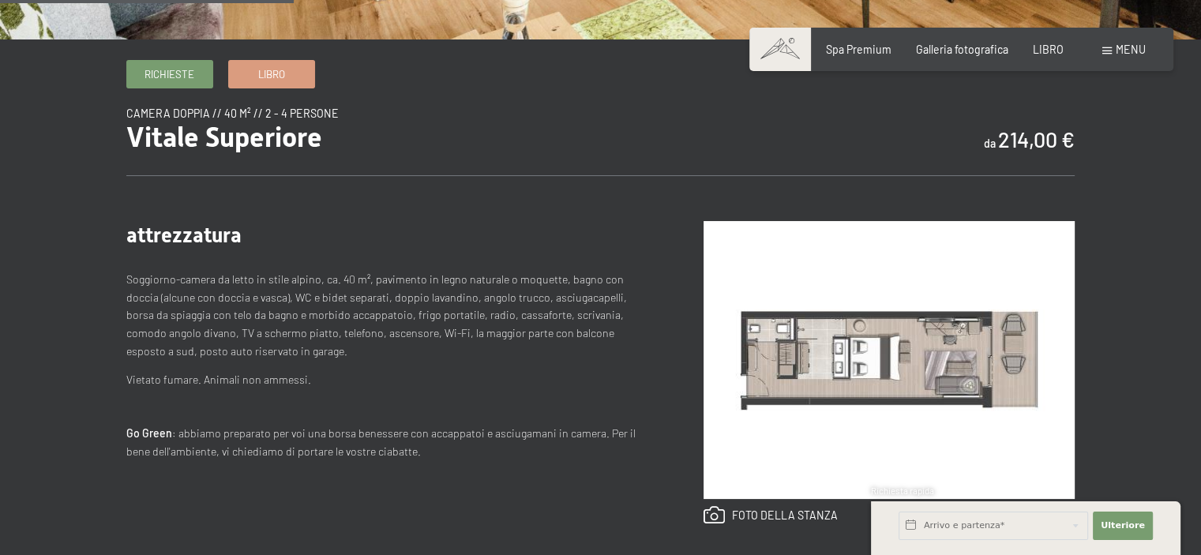
click at [1011, 411] on img at bounding box center [889, 360] width 371 height 278
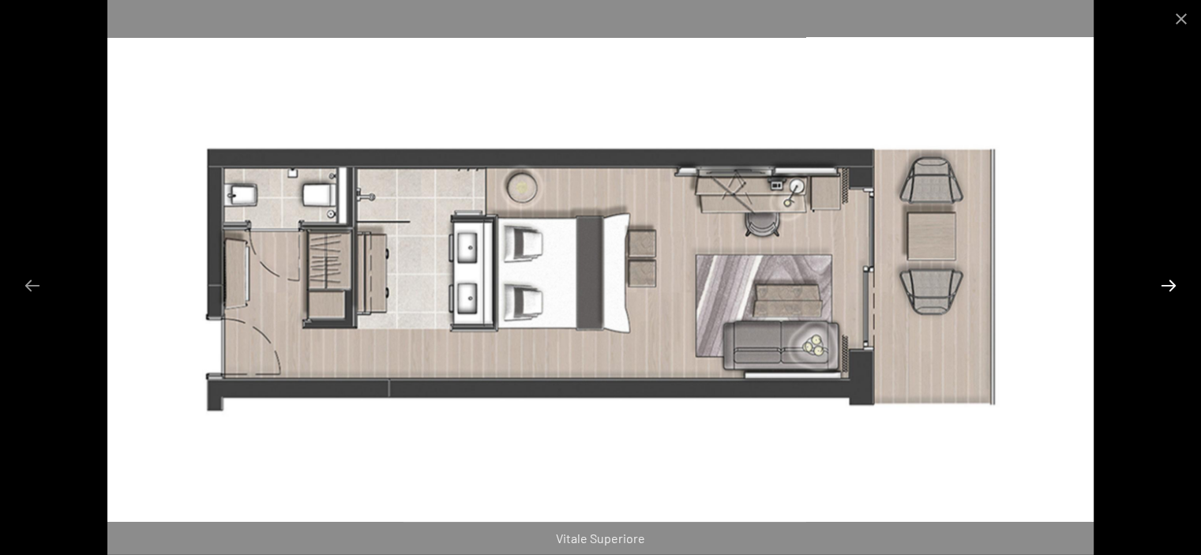
click at [1165, 284] on button "Diapositiva successiva" at bounding box center [1168, 285] width 33 height 31
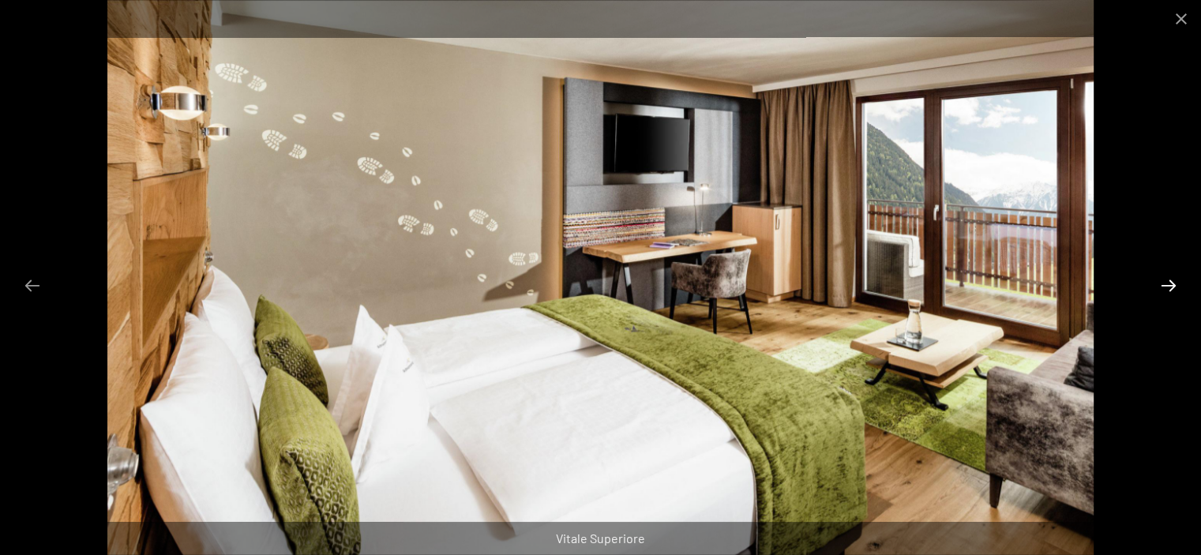
click at [1165, 284] on button "Diapositiva successiva" at bounding box center [1168, 285] width 33 height 31
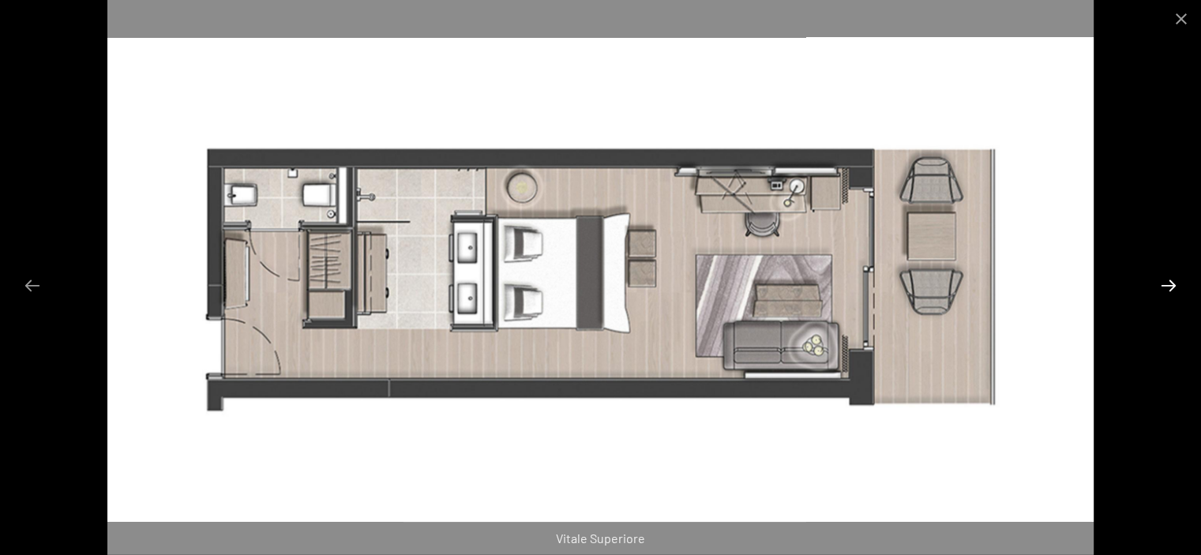
click at [1165, 284] on button "Diapositiva successiva" at bounding box center [1168, 285] width 33 height 31
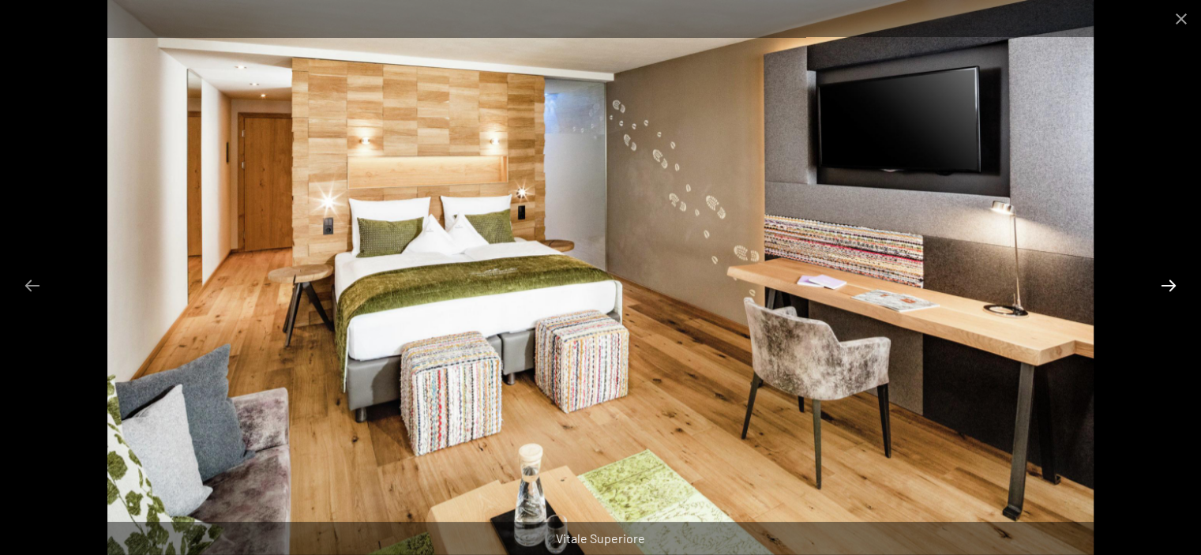
click at [1165, 284] on button "Diapositiva successiva" at bounding box center [1168, 285] width 33 height 31
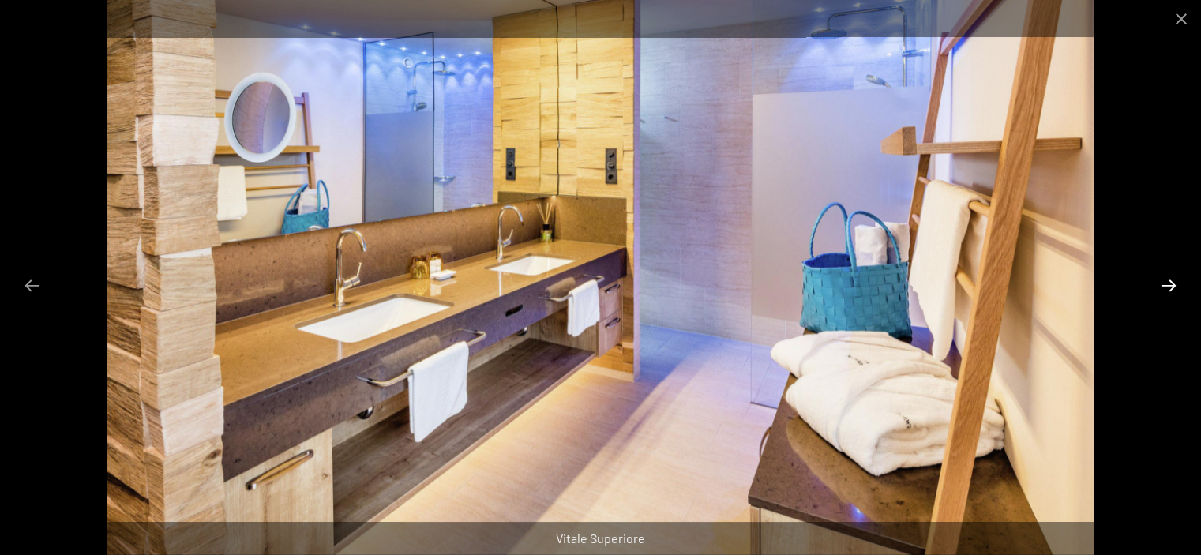
click at [1165, 284] on button "Diapositiva successiva" at bounding box center [1168, 285] width 33 height 31
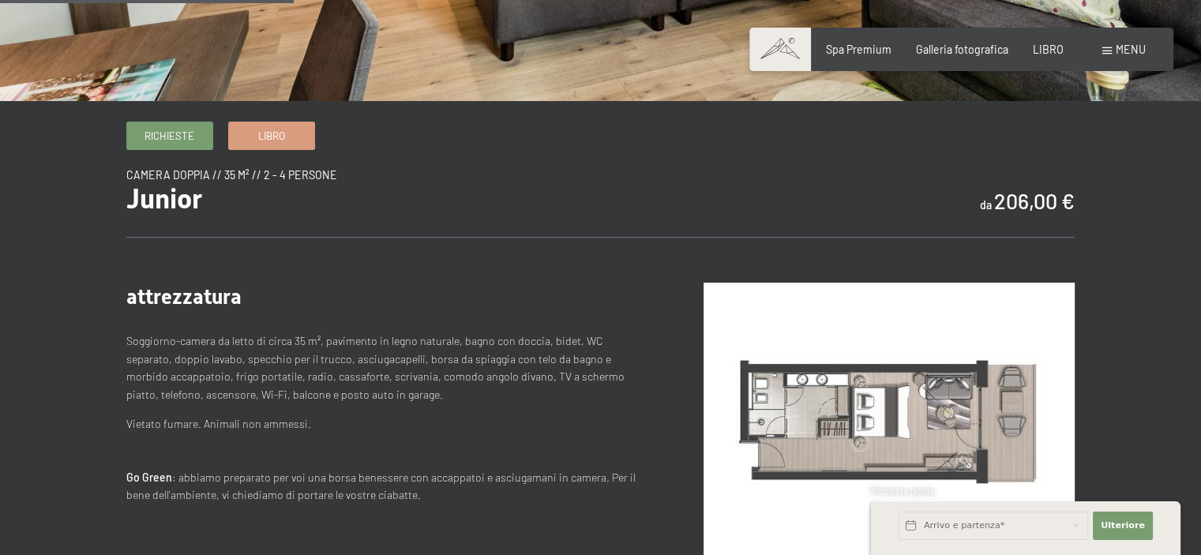
scroll to position [474, 0]
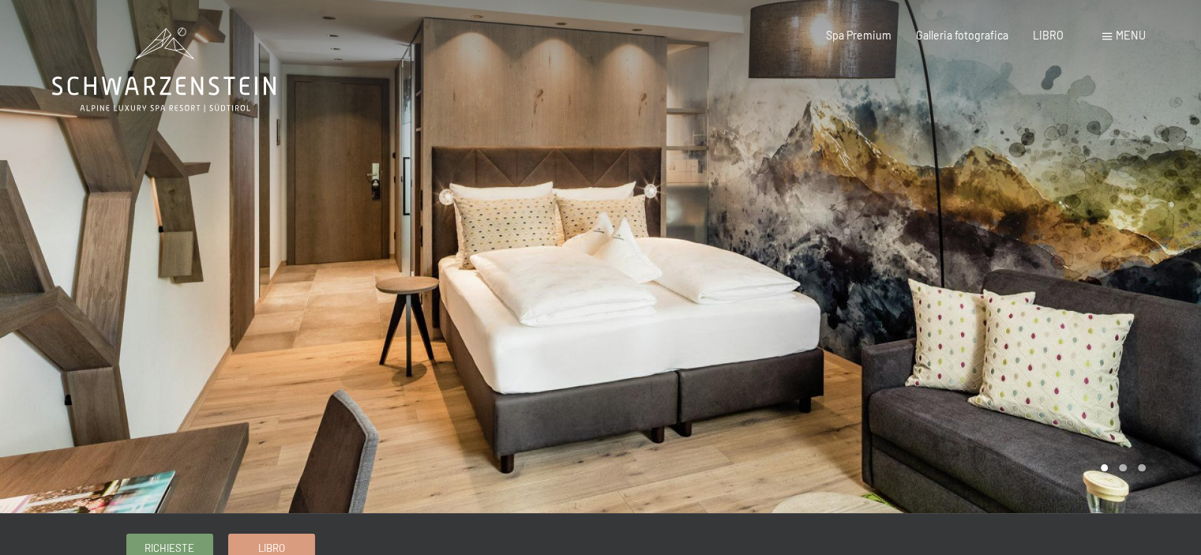
click at [1136, 390] on div at bounding box center [901, 256] width 601 height 513
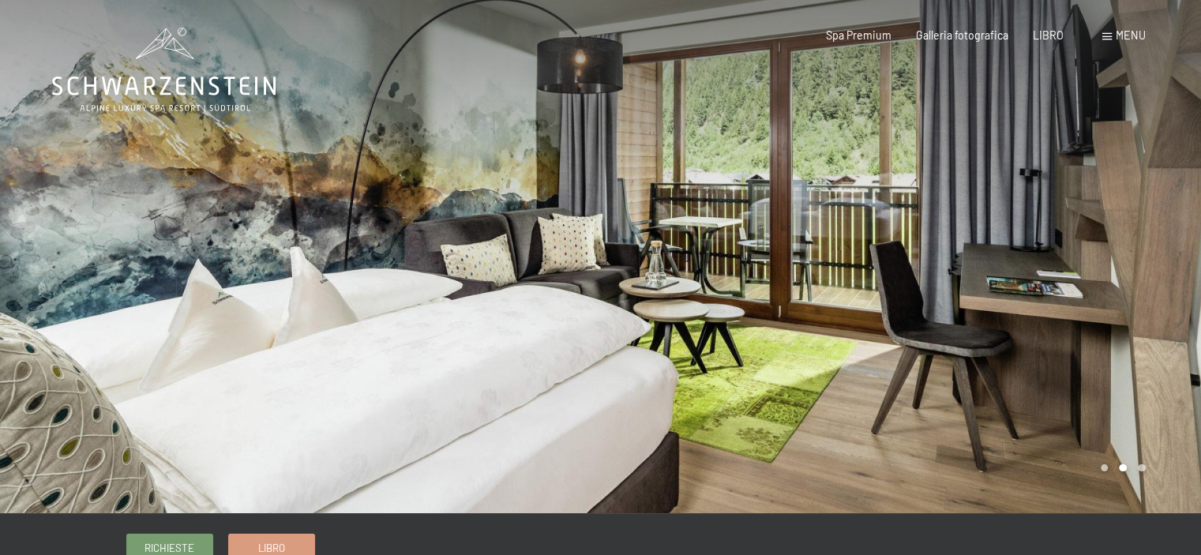
click at [1136, 390] on div at bounding box center [901, 256] width 601 height 513
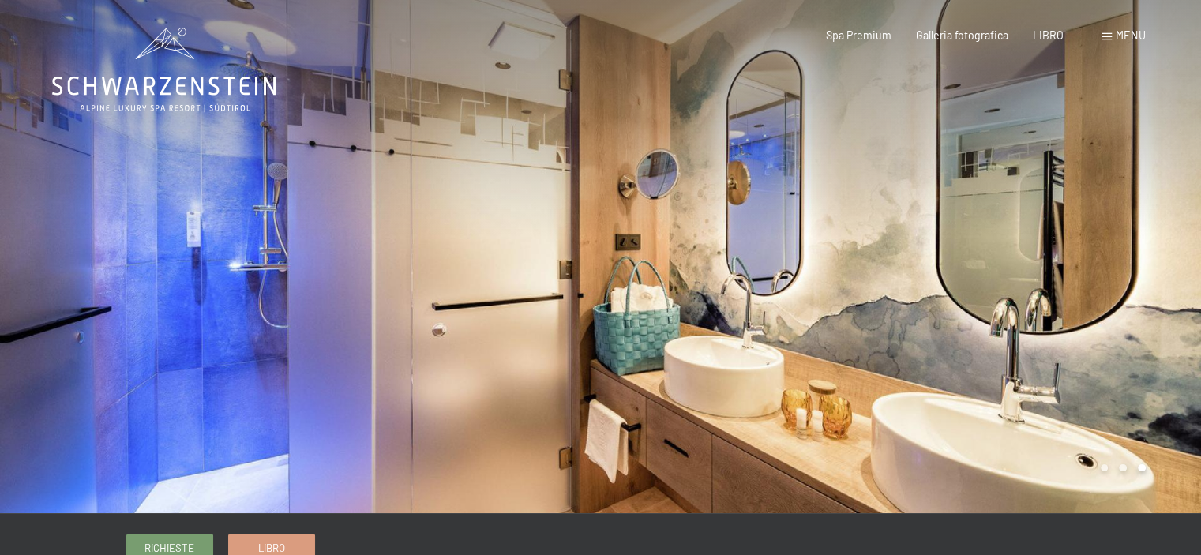
click at [1136, 390] on div at bounding box center [901, 256] width 601 height 513
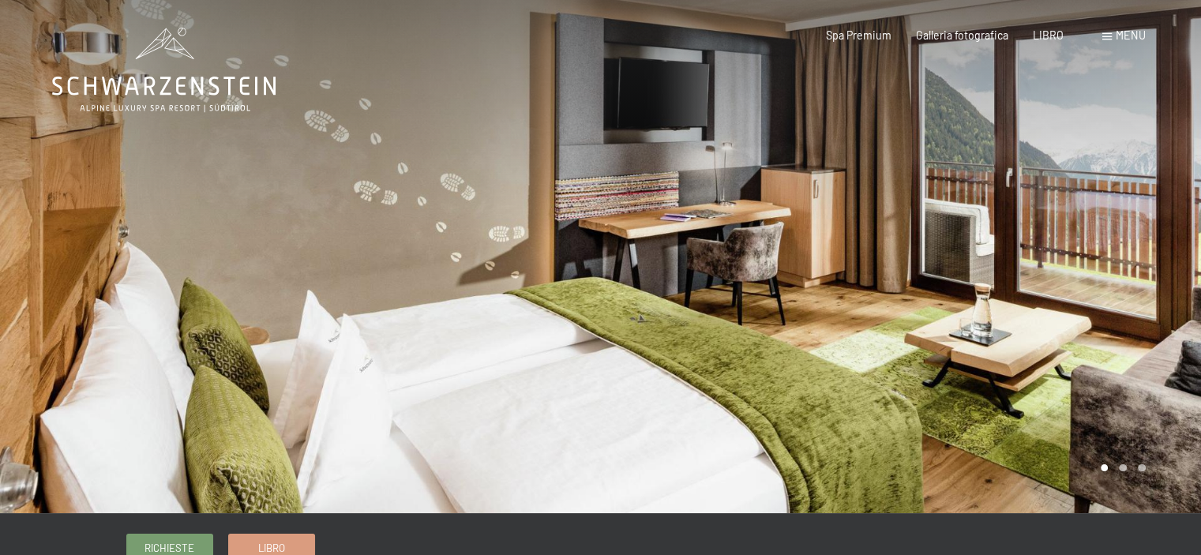
click at [1128, 300] on div at bounding box center [901, 256] width 601 height 513
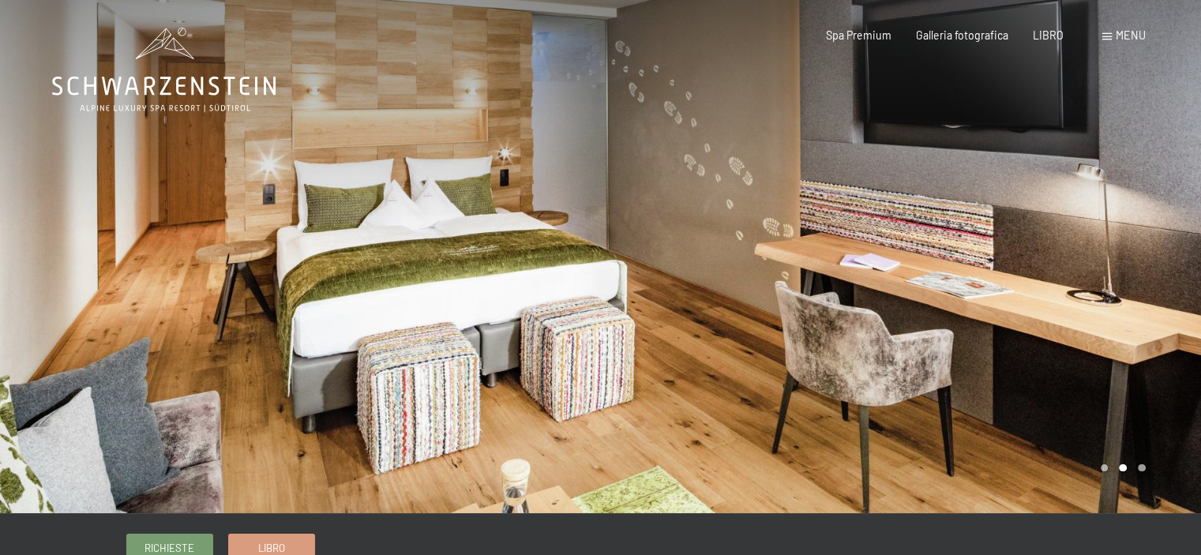
click at [1128, 299] on div at bounding box center [901, 256] width 601 height 513
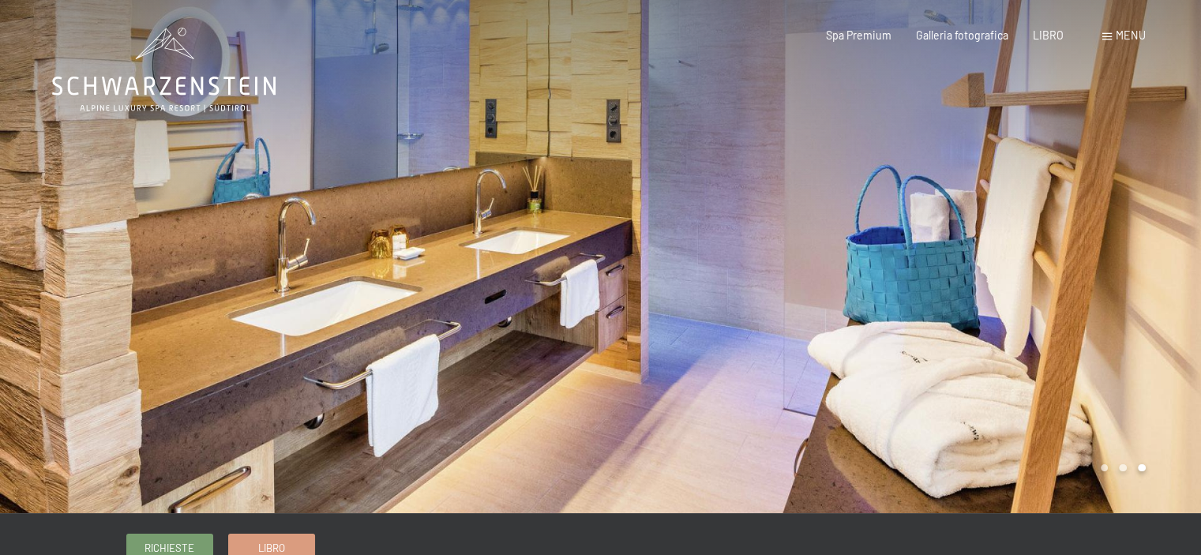
click at [1133, 302] on div at bounding box center [901, 256] width 601 height 513
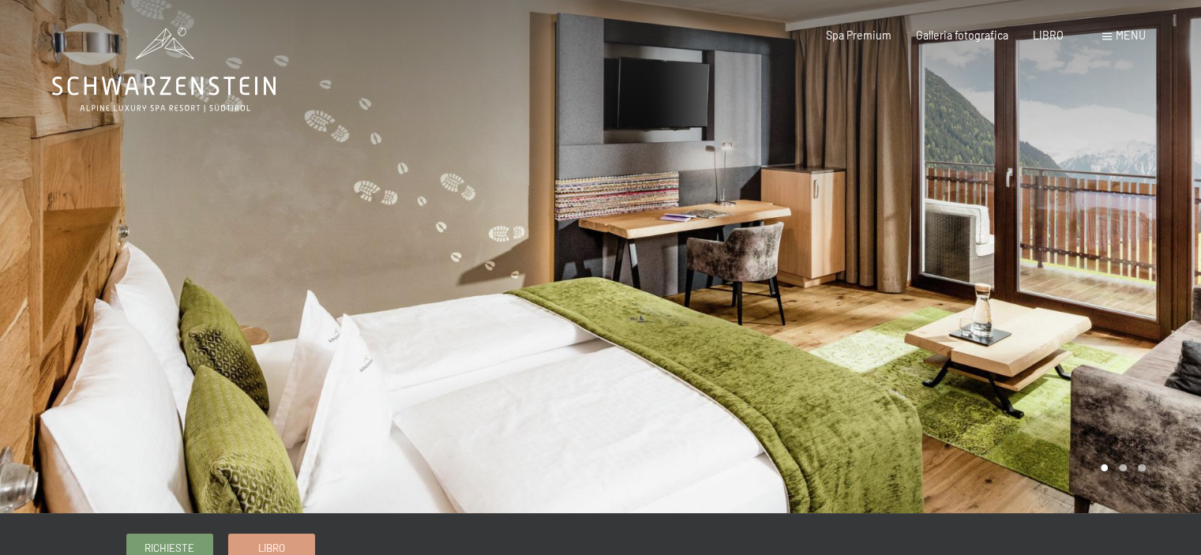
click at [1132, 296] on div at bounding box center [901, 256] width 601 height 513
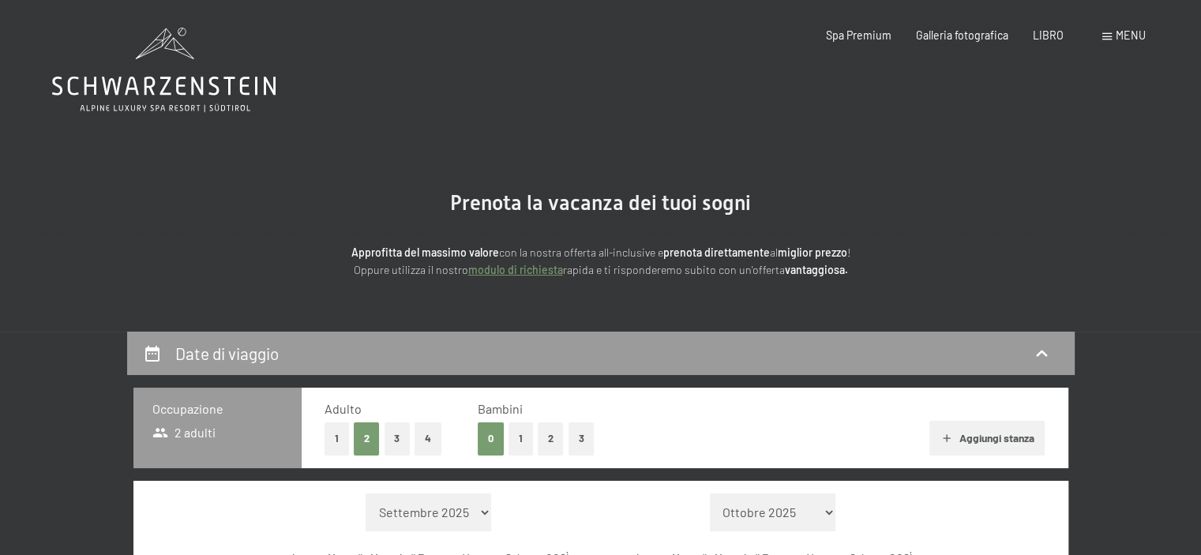
click at [537, 275] on font "modulo di richiesta" at bounding box center [515, 269] width 95 height 13
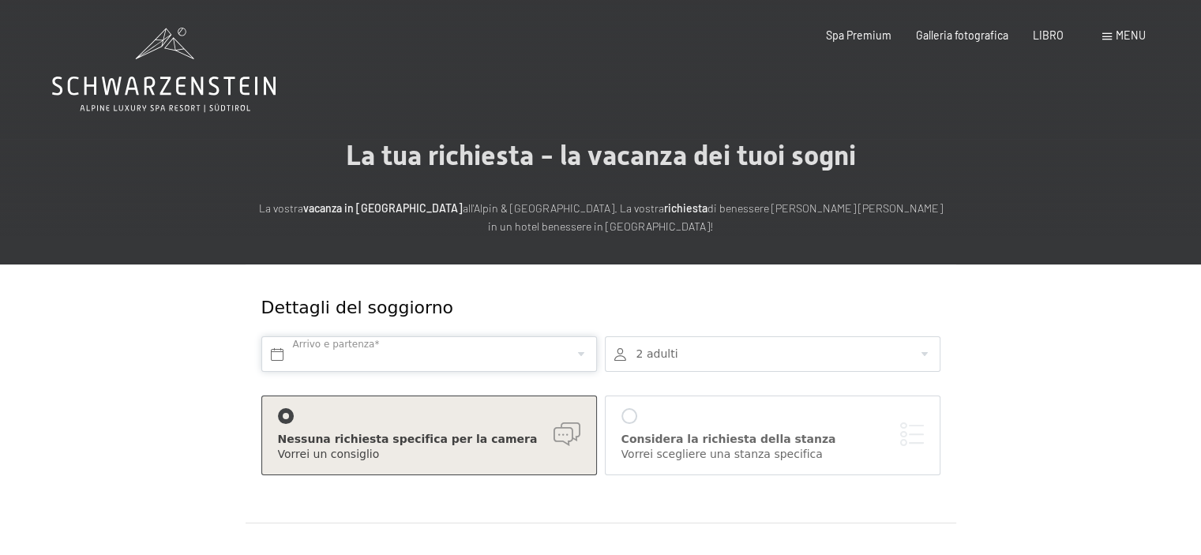
click at [579, 357] on input "text" at bounding box center [429, 354] width 336 height 36
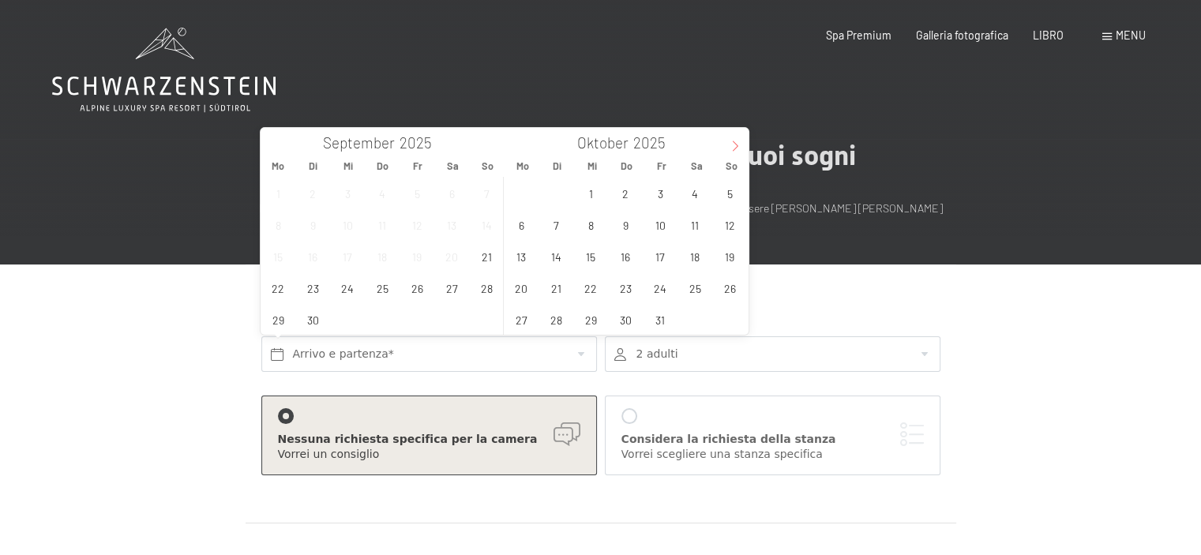
click at [739, 148] on icon at bounding box center [735, 146] width 11 height 11
type input "2026"
click at [717, 189] on span "4" at bounding box center [730, 193] width 31 height 31
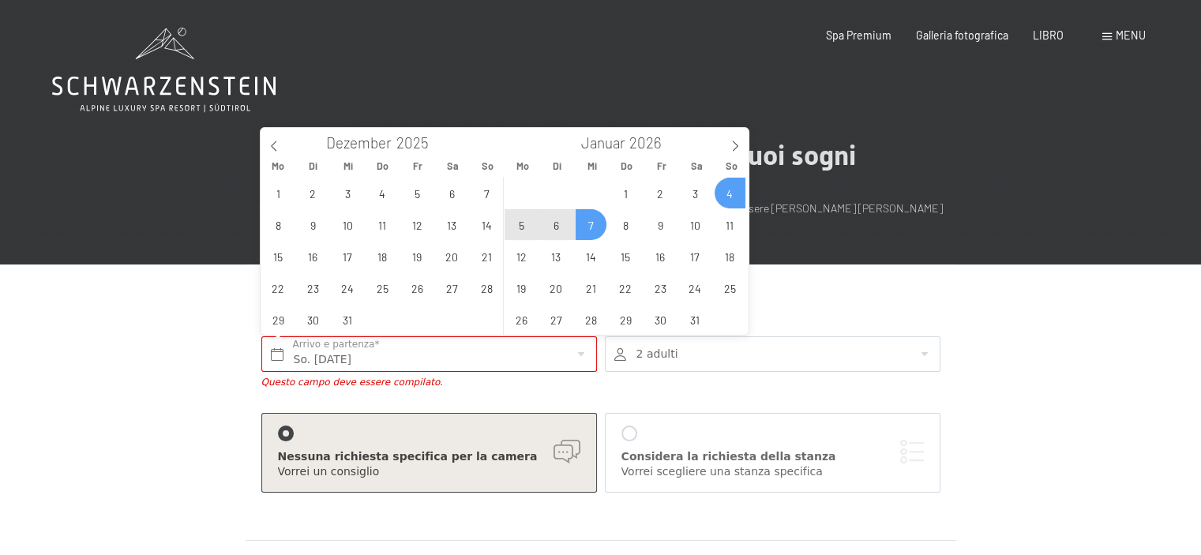
click at [587, 222] on span "7" at bounding box center [591, 224] width 31 height 31
type input "So. 04.01.2026 - Mi. 07.01.2026"
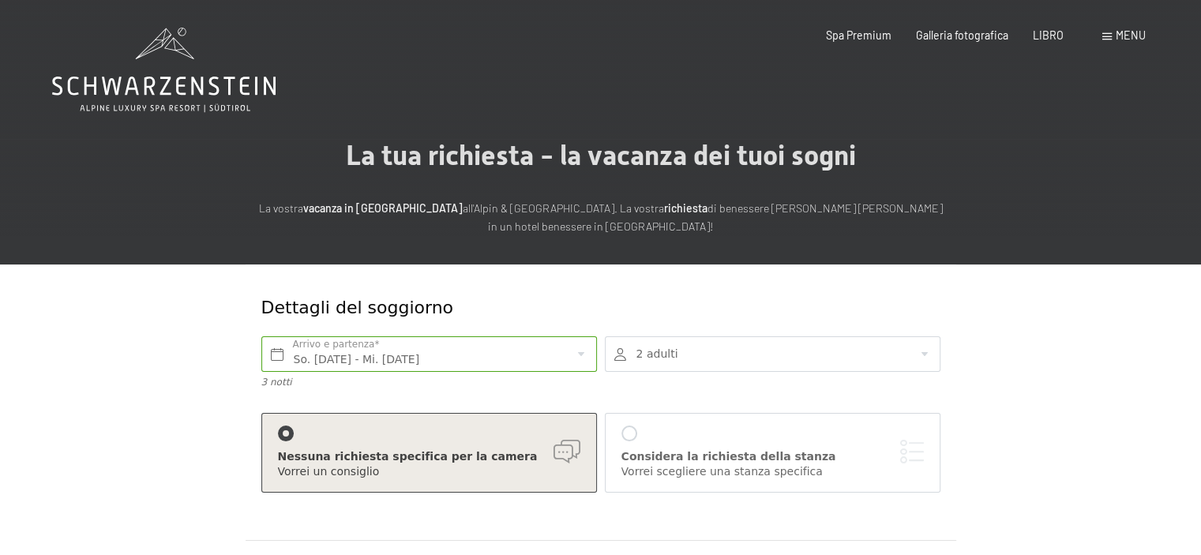
click at [928, 358] on div at bounding box center [773, 354] width 336 height 36
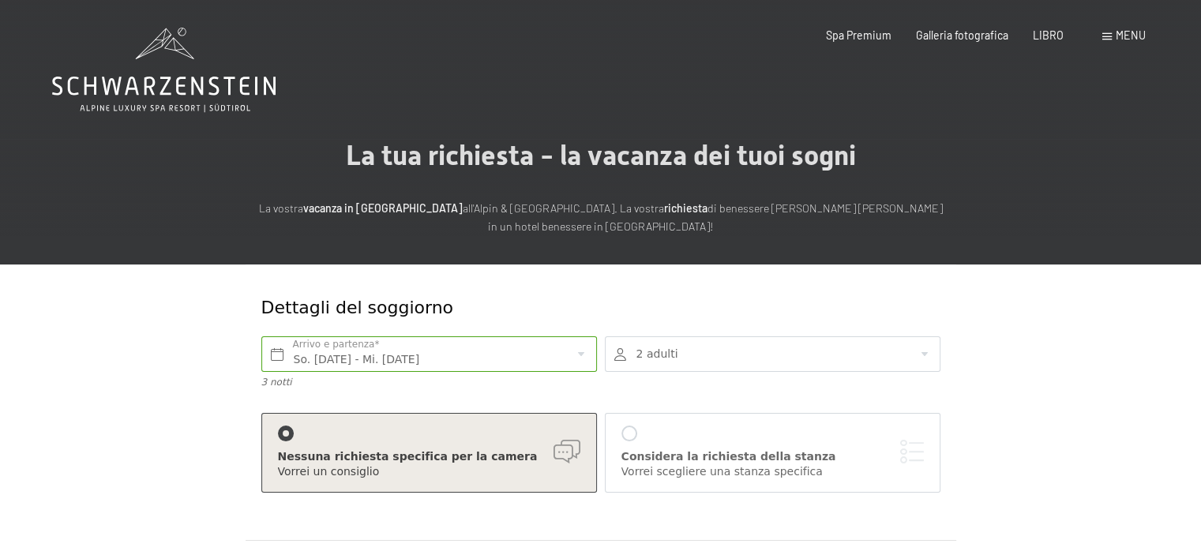
click at [613, 434] on div "Considera la richiesta della stanza Vorrei scegliere una stanza specifica" at bounding box center [773, 453] width 336 height 80
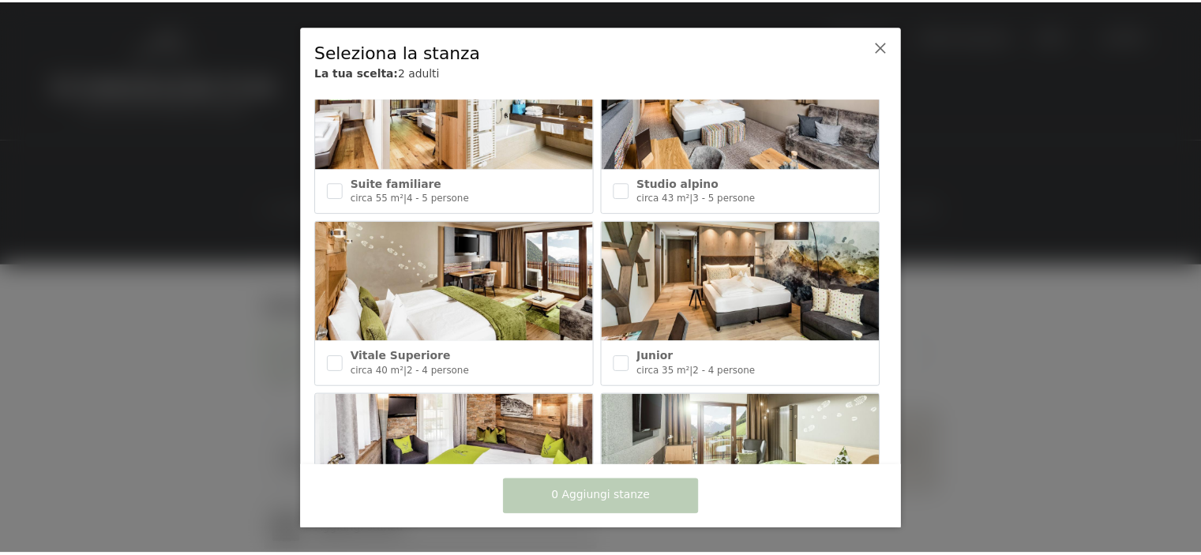
scroll to position [711, 0]
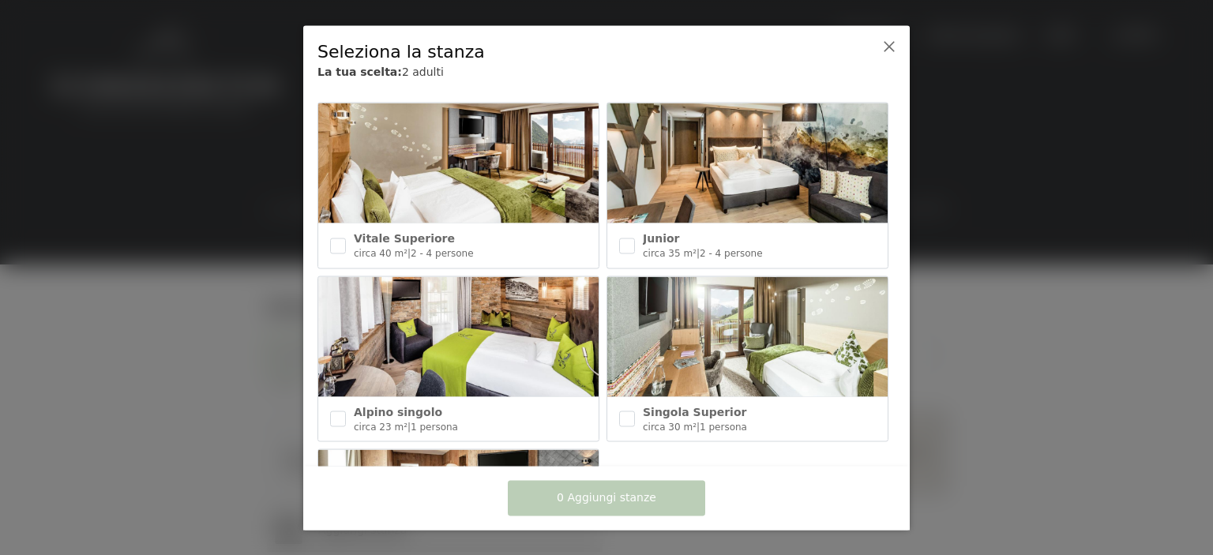
click at [707, 148] on img at bounding box center [747, 163] width 280 height 120
checkbox input "true"
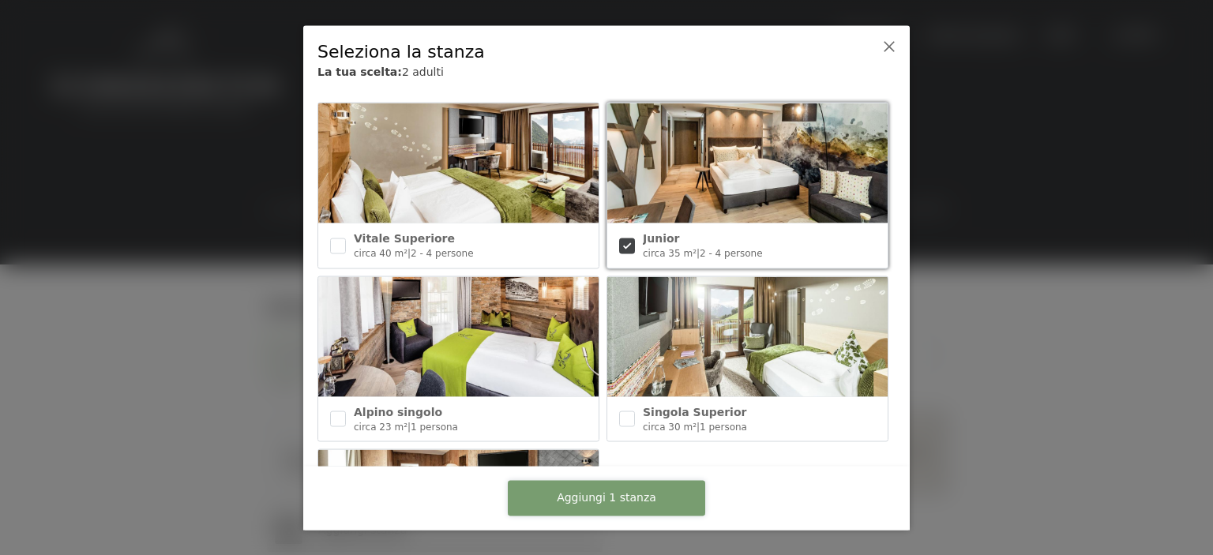
click at [572, 495] on font "Aggiungi 1 stanza" at bounding box center [606, 497] width 99 height 13
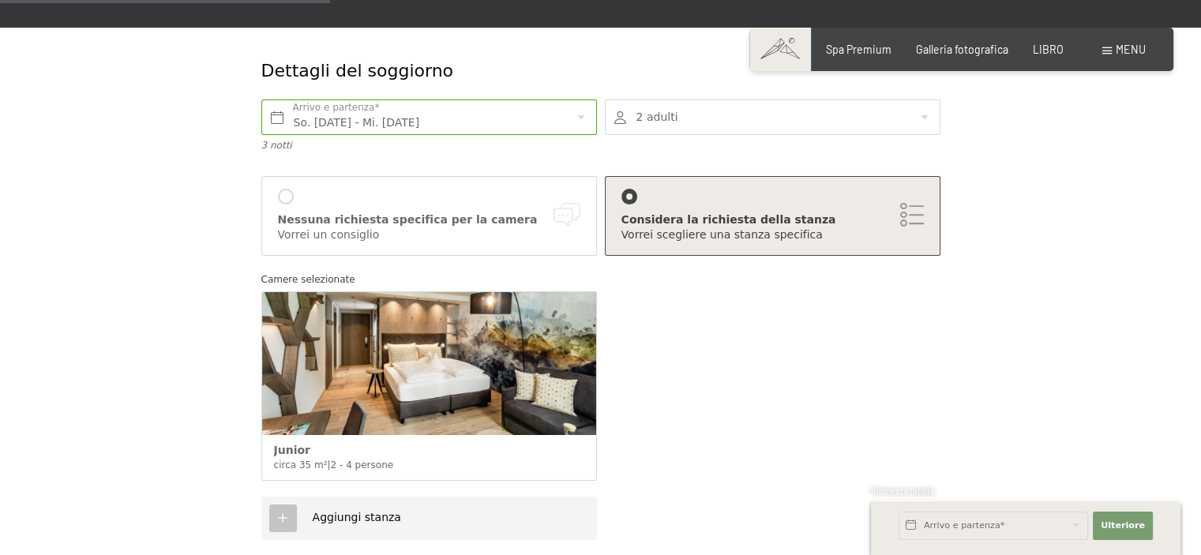
scroll to position [474, 0]
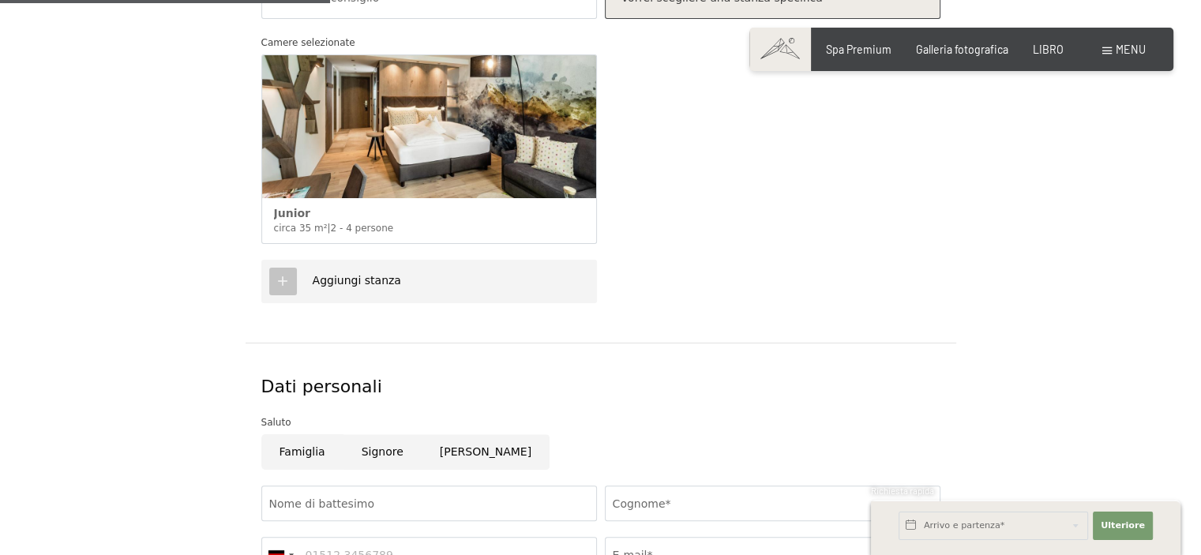
click at [363, 287] on font "Aggiungi stanza" at bounding box center [357, 280] width 88 height 13
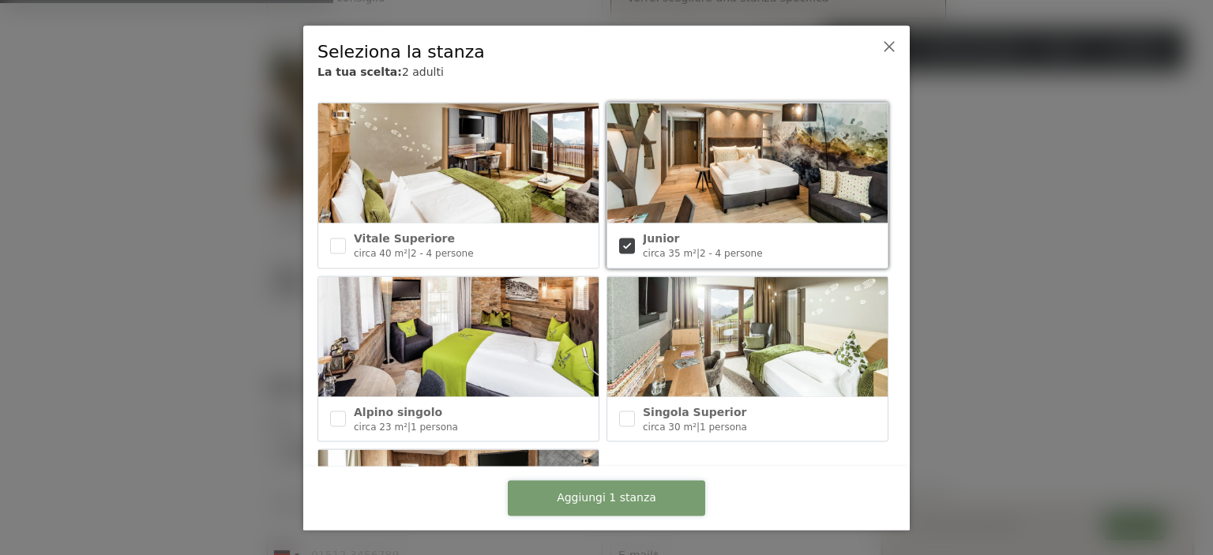
click at [560, 489] on button "Aggiungi 1 stanza" at bounding box center [606, 498] width 197 height 36
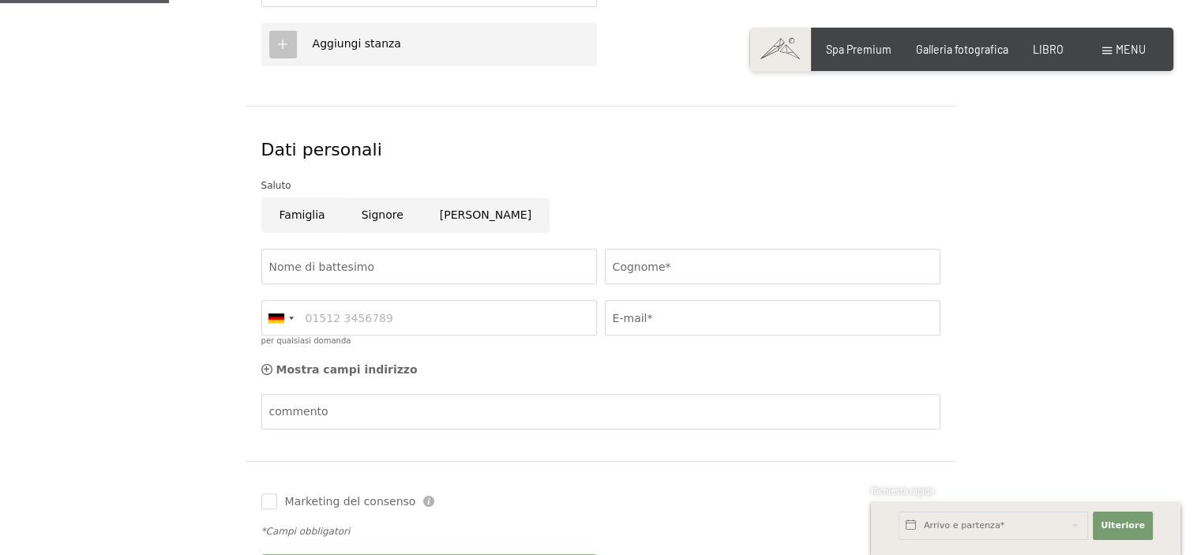
scroll to position [237, 0]
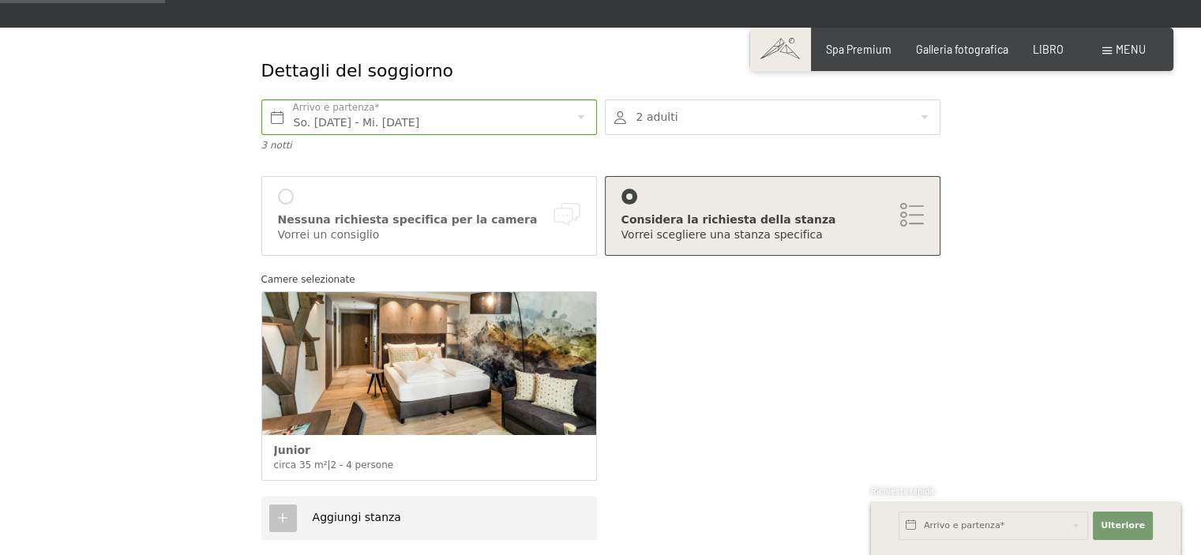
click at [933, 119] on div at bounding box center [773, 117] width 336 height 36
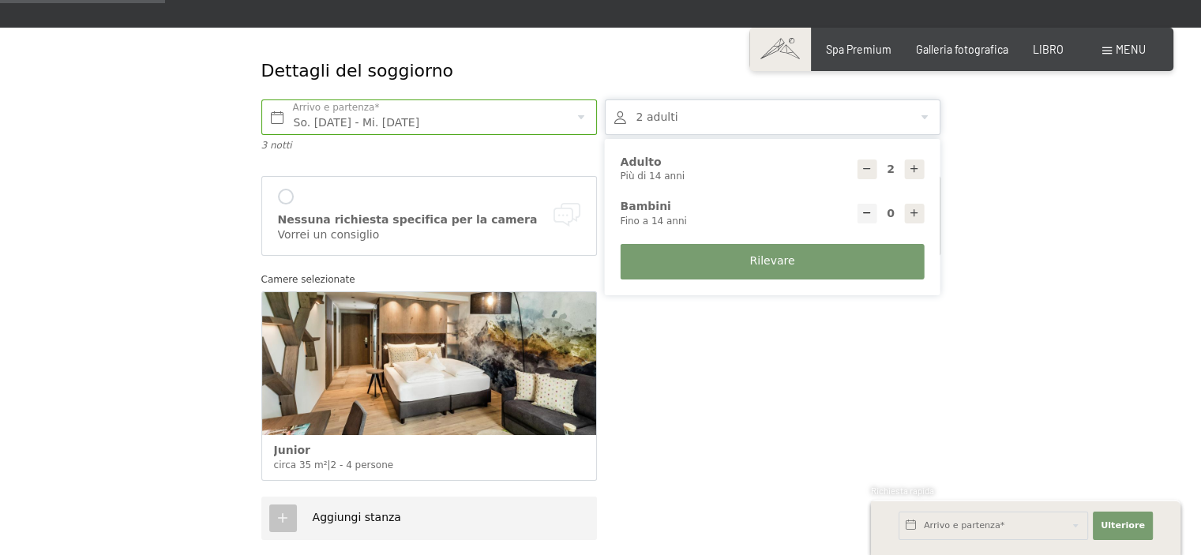
click at [915, 171] on icon at bounding box center [914, 168] width 11 height 11
type input "4"
click at [825, 252] on button "Rilevare" at bounding box center [773, 262] width 304 height 36
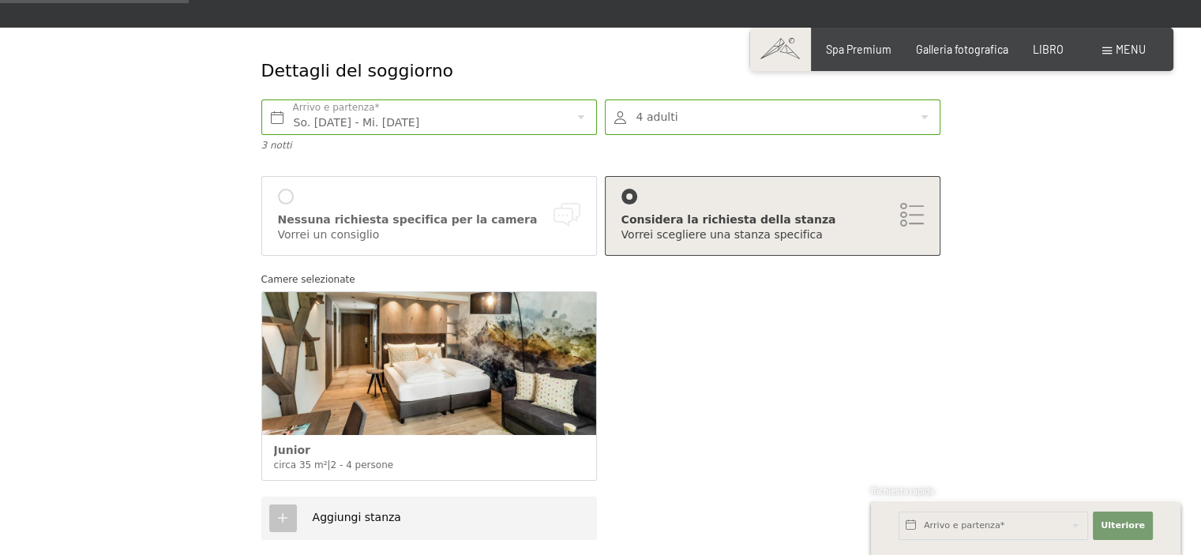
scroll to position [474, 0]
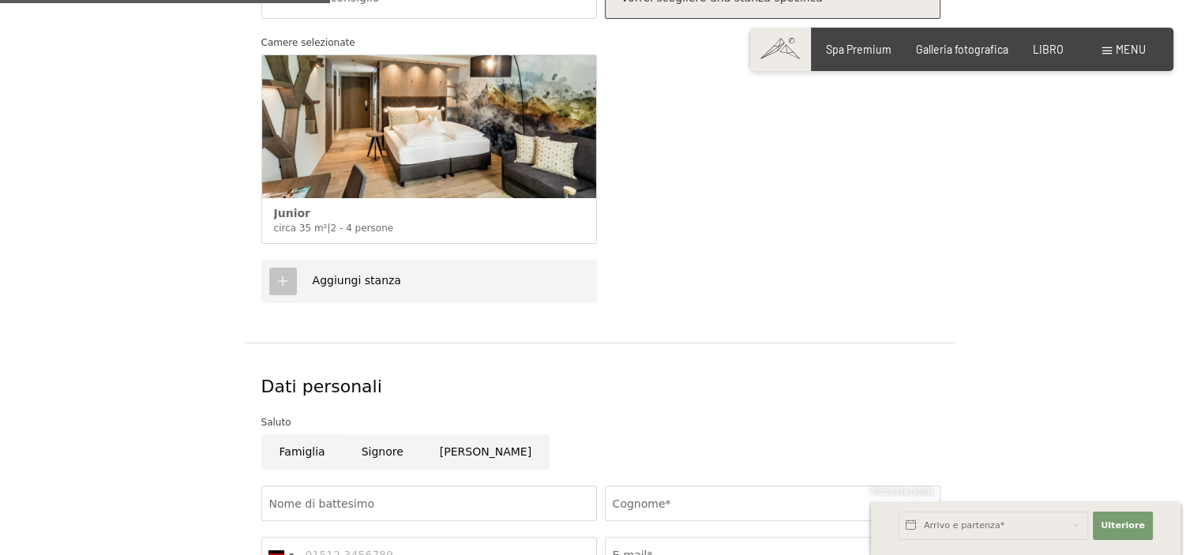
click at [366, 283] on font "Aggiungi stanza" at bounding box center [357, 280] width 88 height 13
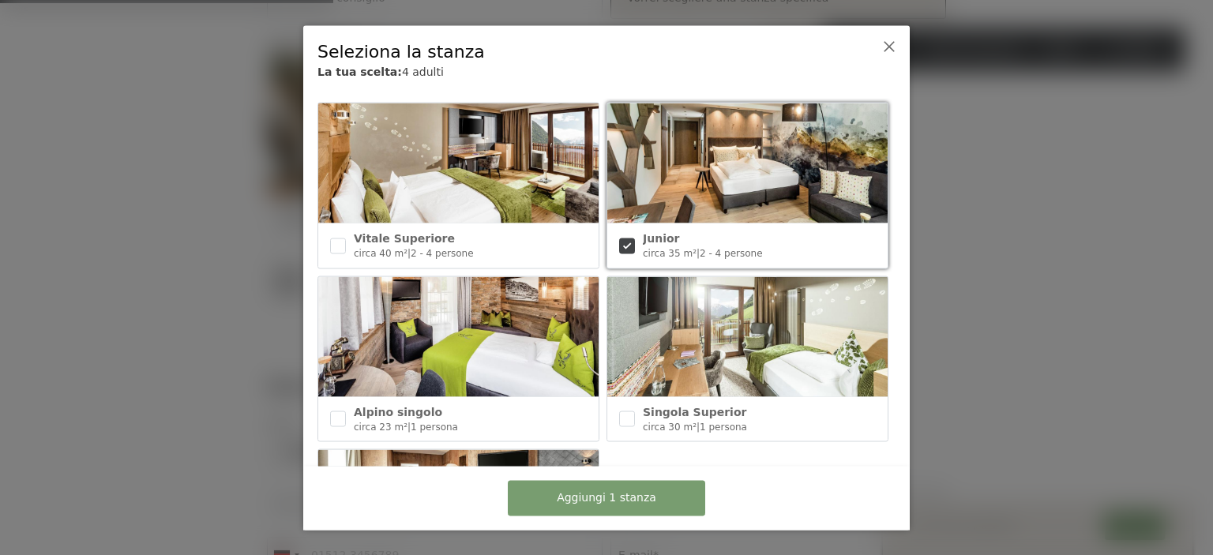
click at [635, 233] on div "Junior circa 35 m² | 2 - 4 persone" at bounding box center [747, 245] width 280 height 44
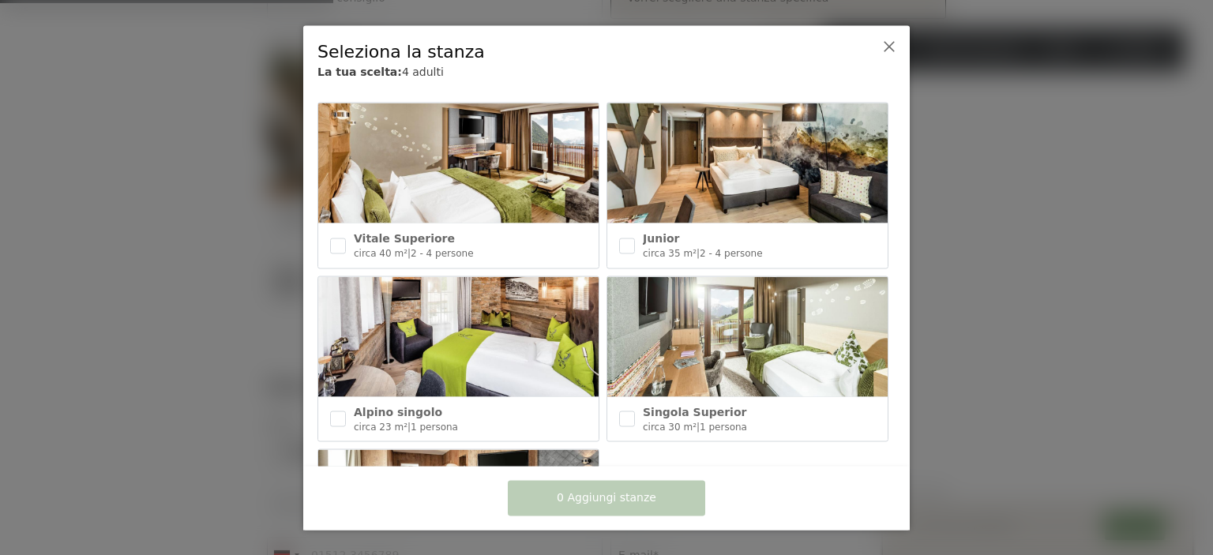
click at [632, 234] on div "Junior circa 35 m² | 2 - 4 persone" at bounding box center [747, 245] width 280 height 44
checkbox input "true"
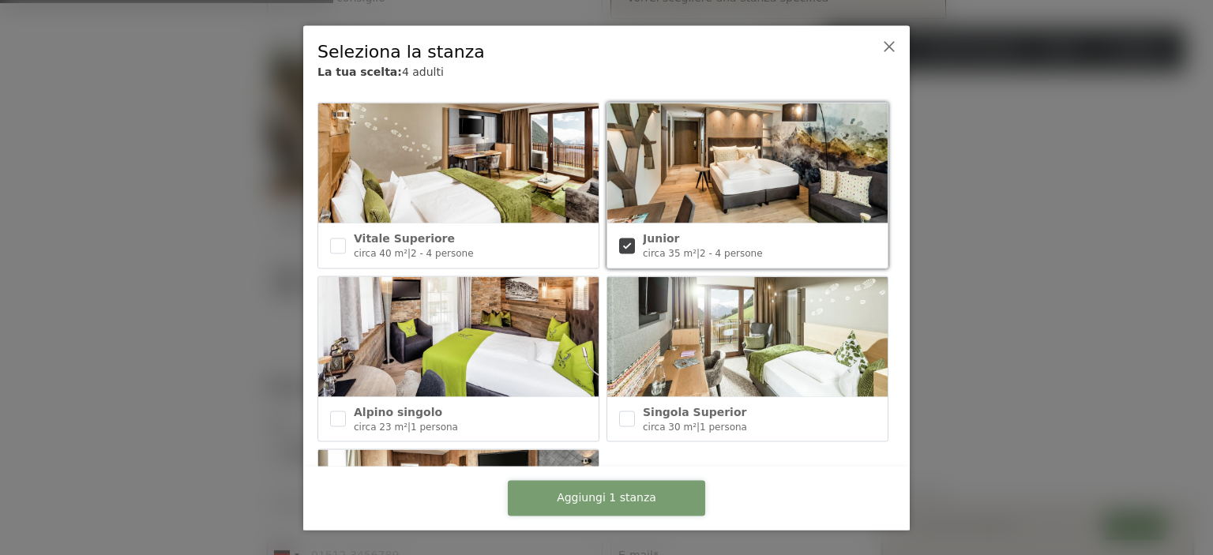
click at [598, 492] on font "Aggiungi 1 stanza" at bounding box center [606, 497] width 99 height 13
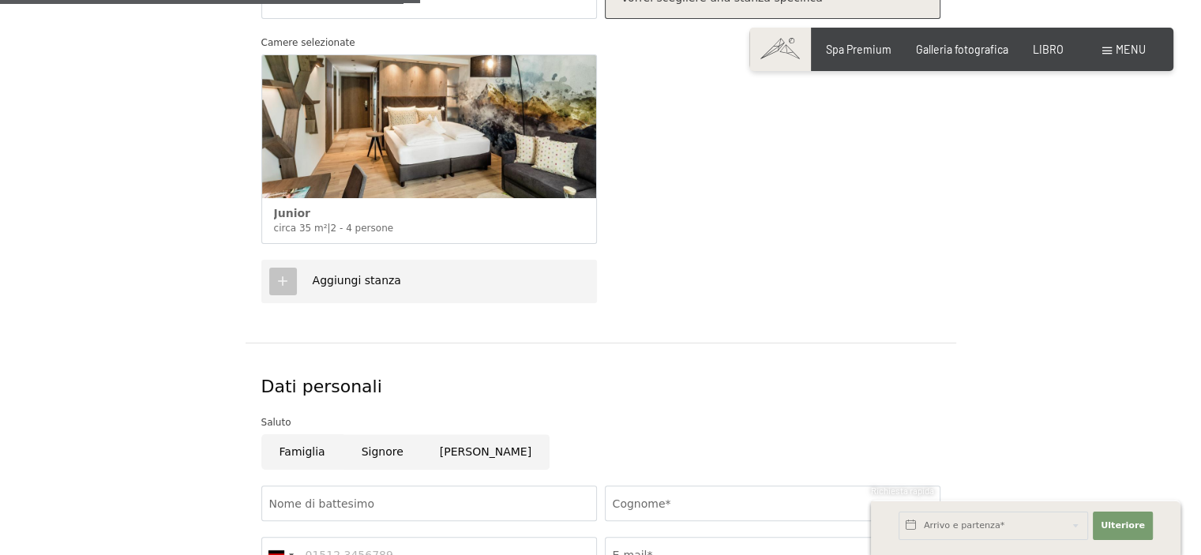
scroll to position [711, 0]
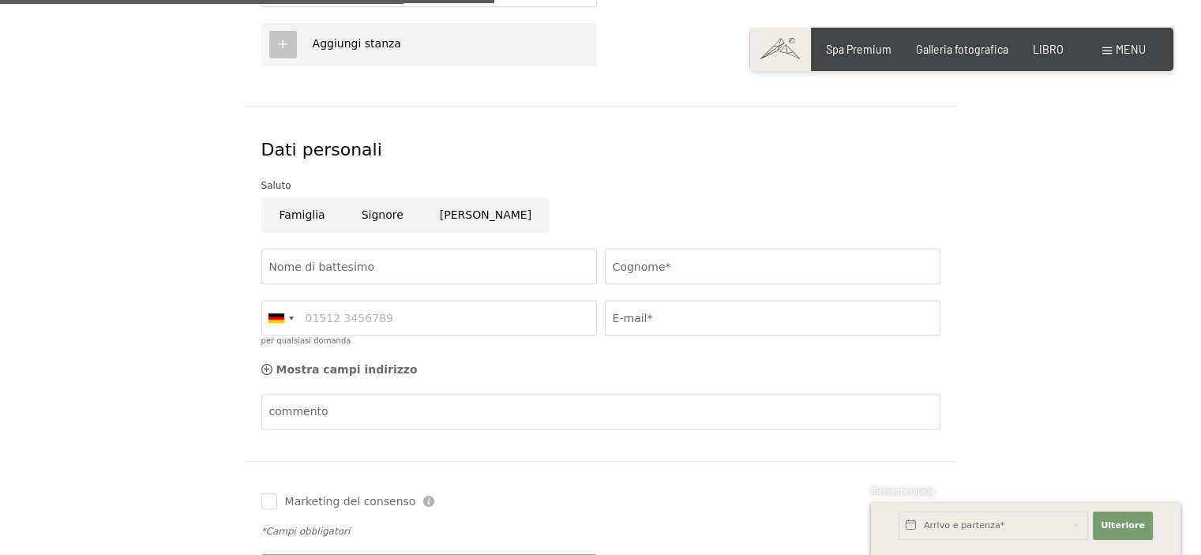
click at [299, 218] on input "Famiglia" at bounding box center [302, 215] width 82 height 36
radio input "true"
click at [341, 271] on input "Nome di battesimo" at bounding box center [429, 267] width 336 height 36
type input "Roberto"
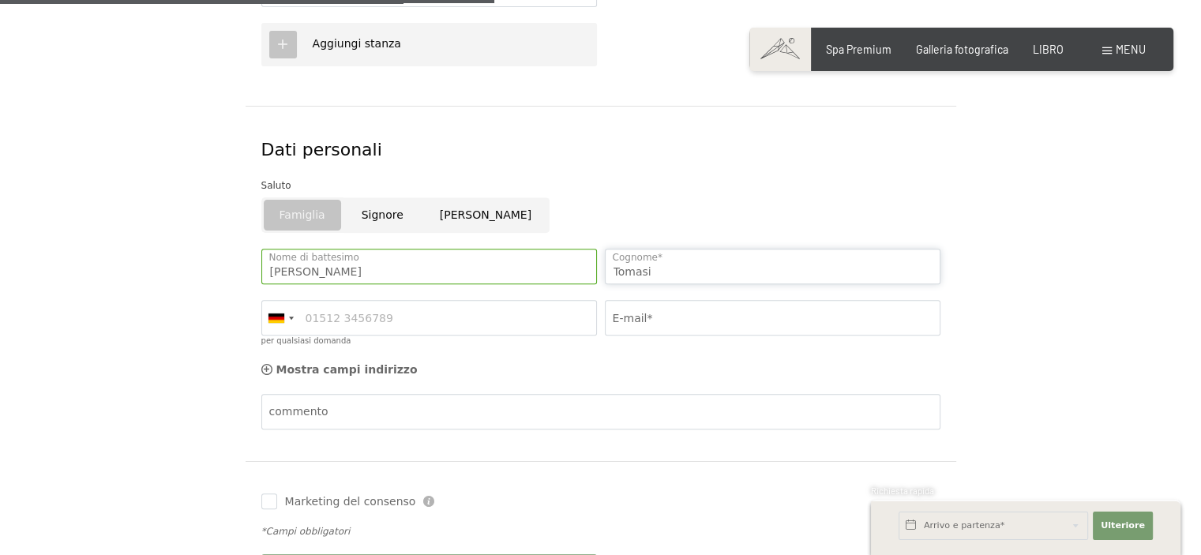
type input "Tomasi"
click at [377, 322] on input "per qualsiasi domanda" at bounding box center [429, 318] width 336 height 36
type input "3475461576"
type input "alessandra.zaf@gmail.com"
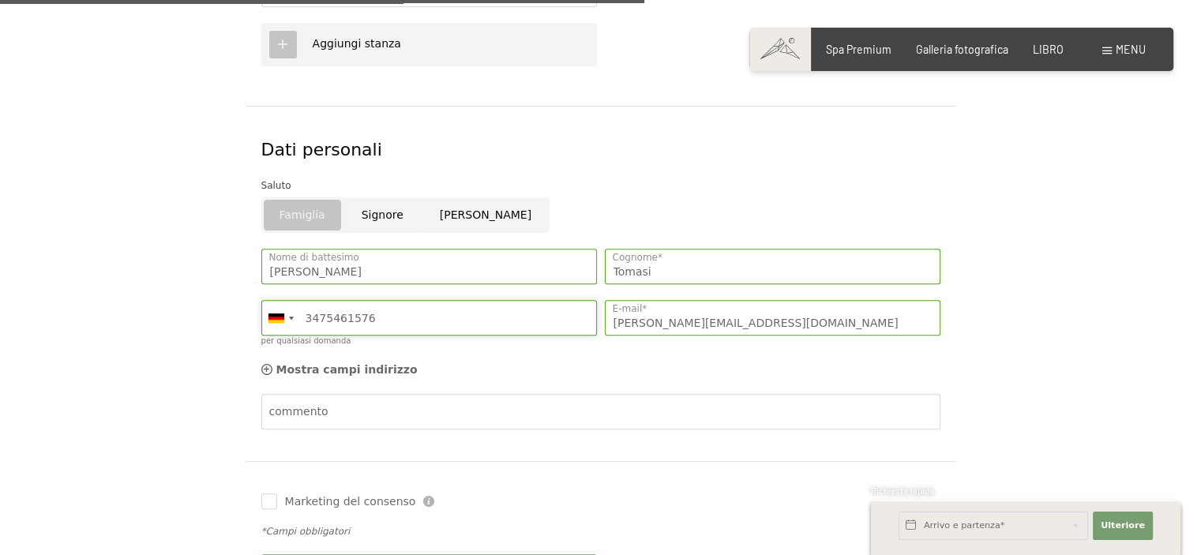
scroll to position [947, 0]
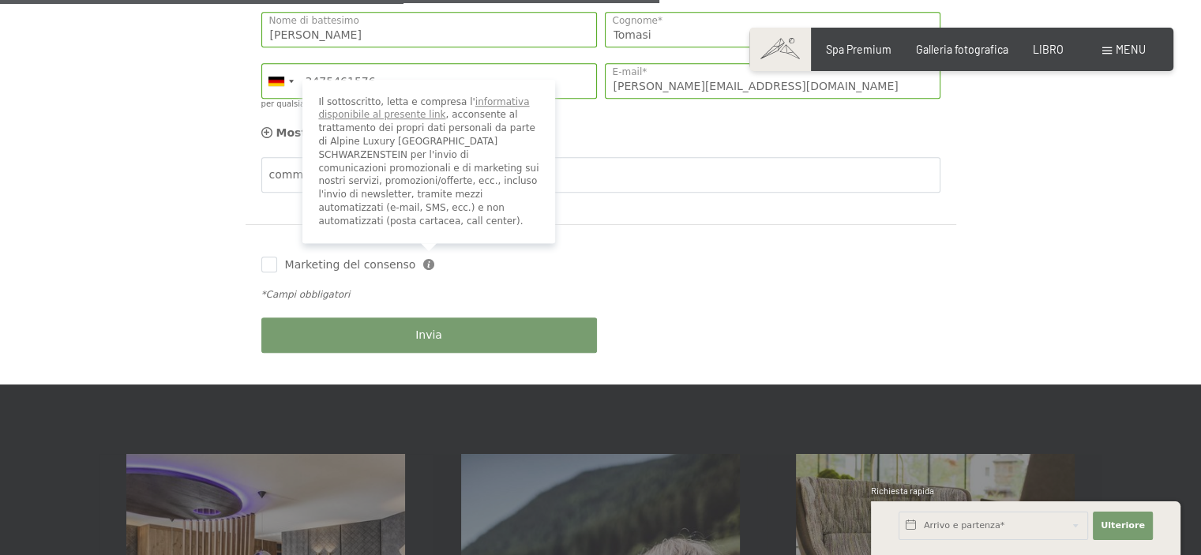
click at [423, 262] on icon at bounding box center [428, 264] width 11 height 11
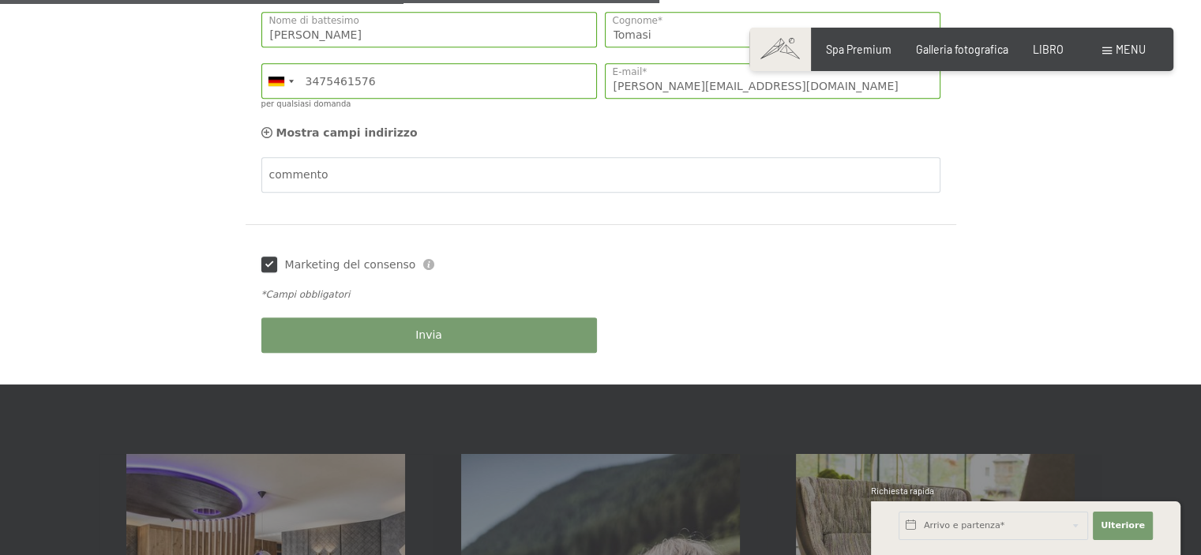
click at [276, 263] on input "Marketing del consenso" at bounding box center [269, 265] width 16 height 16
checkbox input "false"
click at [681, 283] on div "*Campi obbligatori" at bounding box center [600, 294] width 687 height 29
click at [430, 343] on button "Invia" at bounding box center [429, 335] width 336 height 36
